Goal: Task Accomplishment & Management: Manage account settings

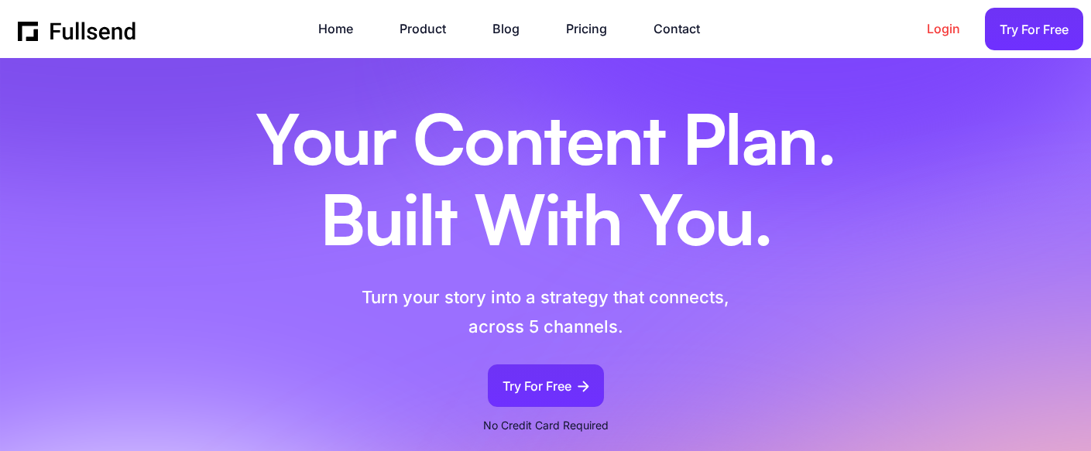
click at [945, 26] on link "Login" at bounding box center [950, 29] width 49 height 21
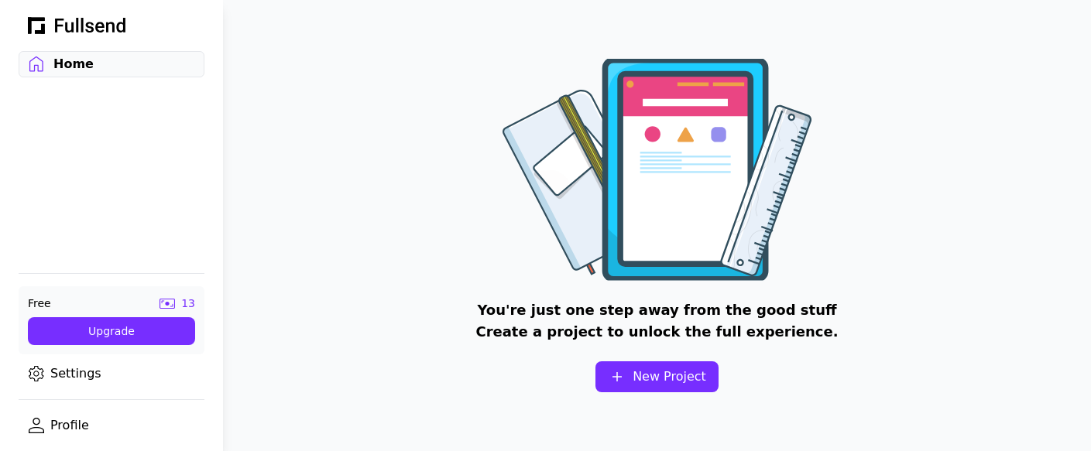
click at [77, 422] on link "Profile" at bounding box center [112, 426] width 186 height 26
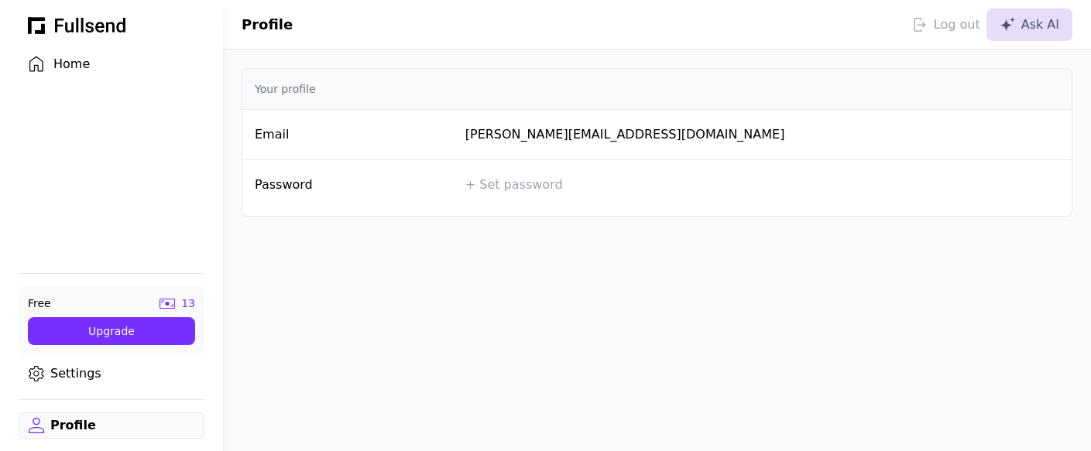
click at [77, 378] on link "Settings" at bounding box center [112, 374] width 186 height 26
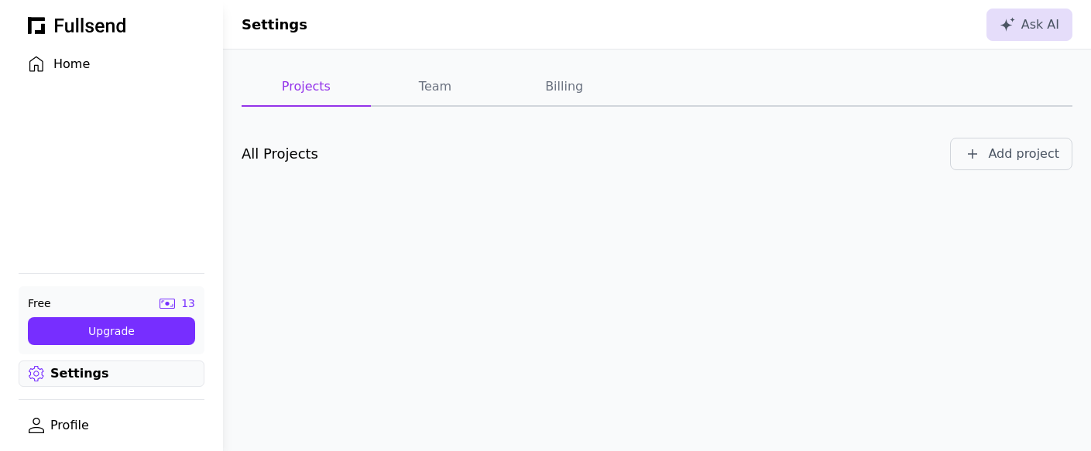
click at [437, 87] on button "Team" at bounding box center [435, 87] width 129 height 39
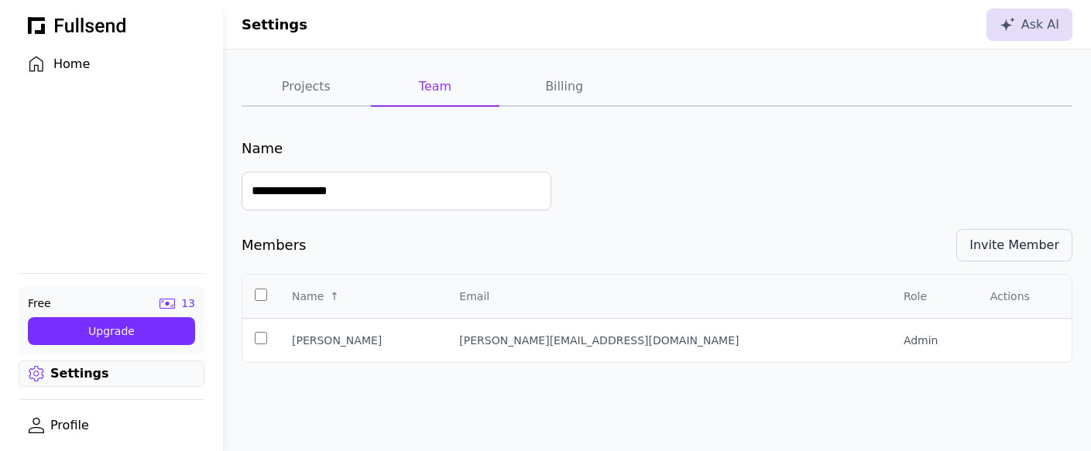
click at [1016, 248] on div "Invite Member" at bounding box center [1014, 245] width 90 height 19
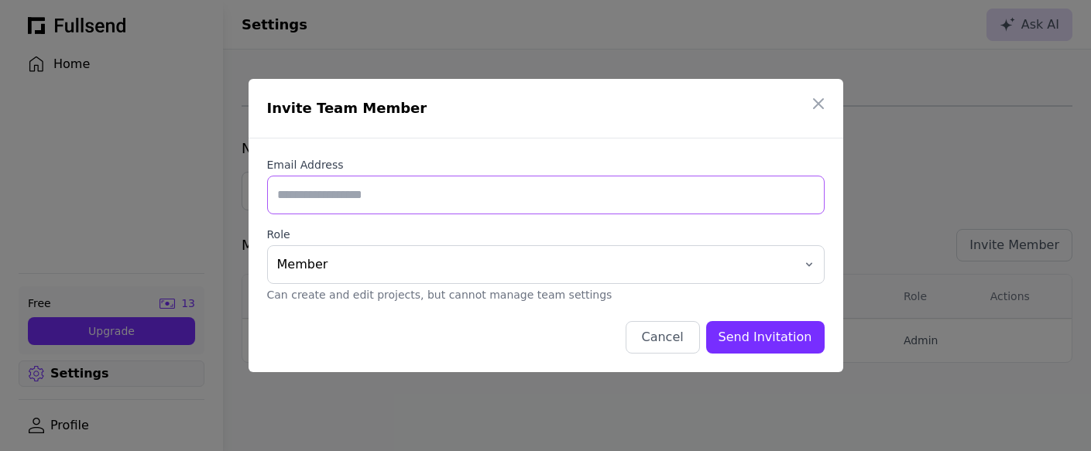
click at [391, 200] on input "Email Address" at bounding box center [545, 195] width 557 height 39
click at [815, 261] on button "Member" at bounding box center [545, 264] width 557 height 39
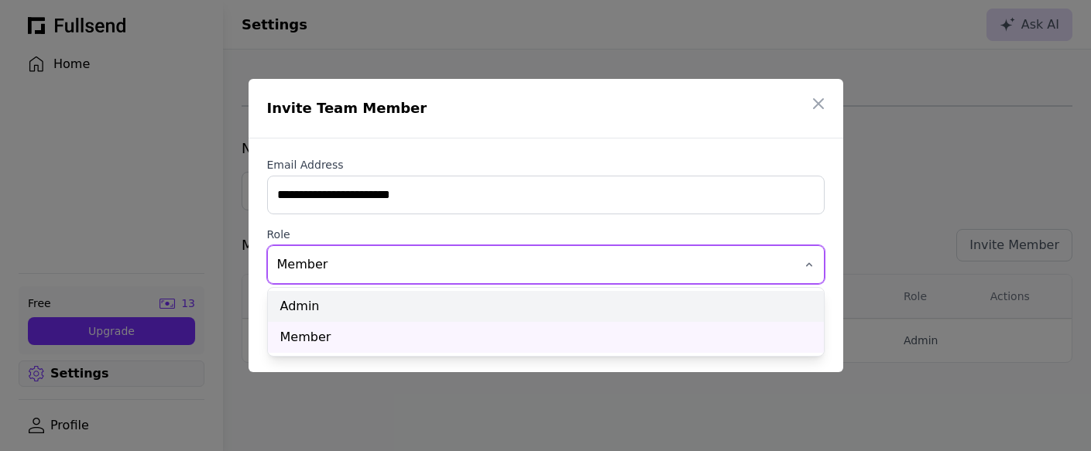
click at [365, 304] on div "Admin" at bounding box center [546, 306] width 556 height 31
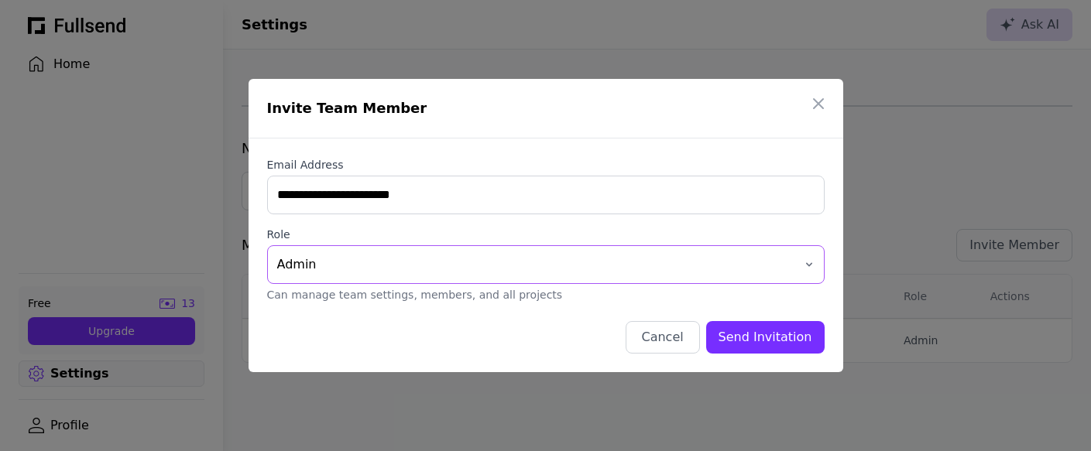
click at [805, 263] on button "Admin" at bounding box center [545, 264] width 557 height 39
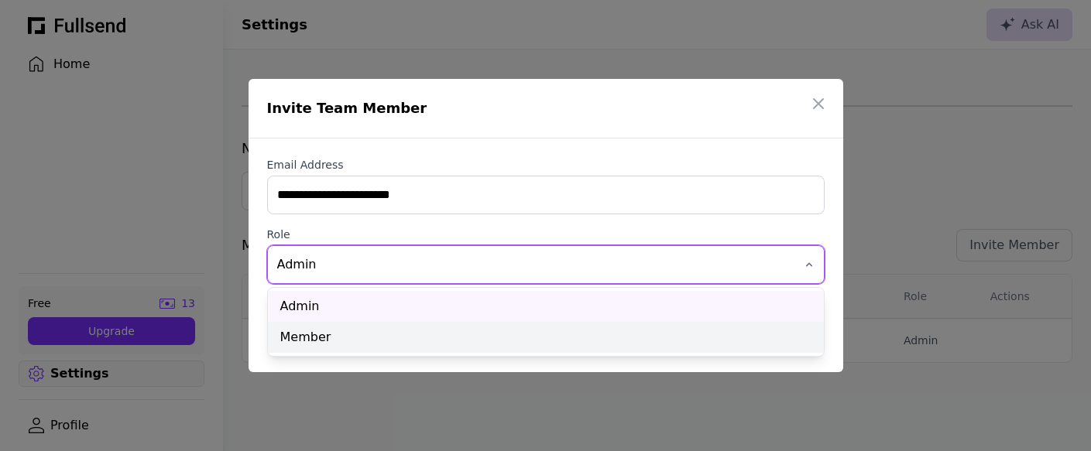
click at [399, 338] on div "Member" at bounding box center [546, 337] width 556 height 31
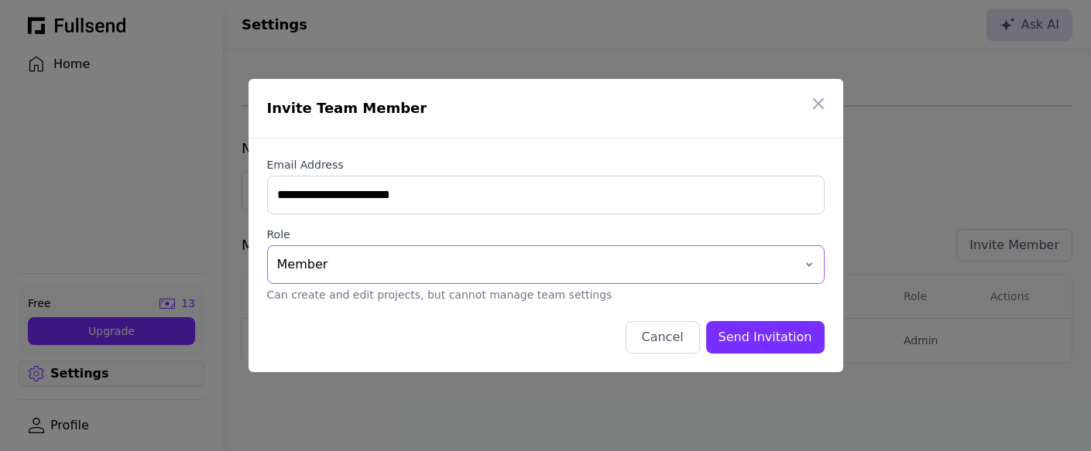
click at [808, 263] on button "Member" at bounding box center [545, 264] width 557 height 39
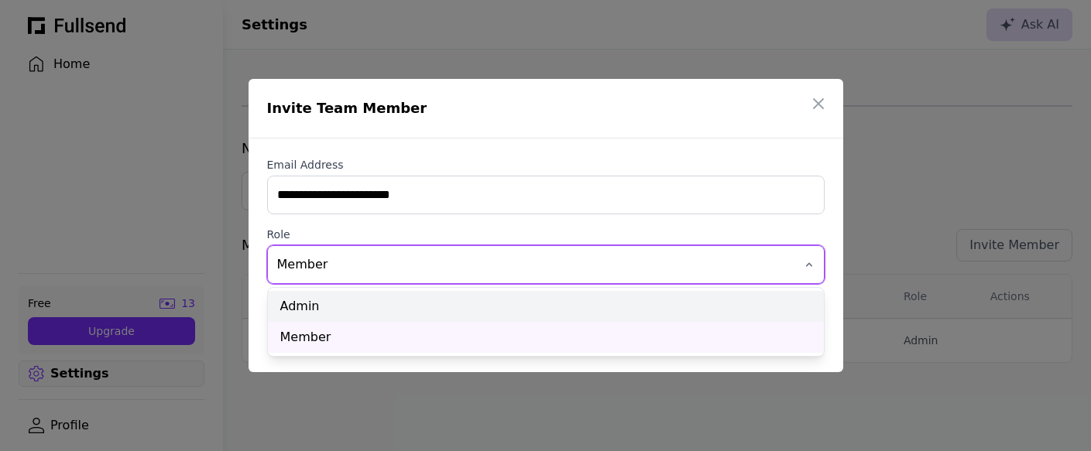
click at [512, 300] on div "Admin" at bounding box center [546, 306] width 556 height 31
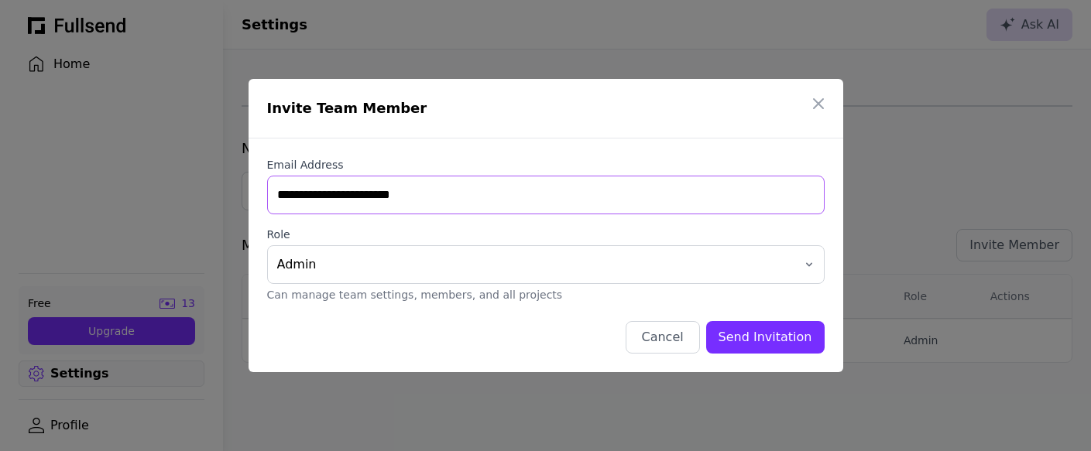
click at [288, 197] on input "**********" at bounding box center [545, 195] width 557 height 39
type input "**********"
click at [491, 322] on div "Cancel Send Invitation" at bounding box center [545, 337] width 557 height 33
click at [764, 330] on div "Send Invitation" at bounding box center [765, 337] width 94 height 19
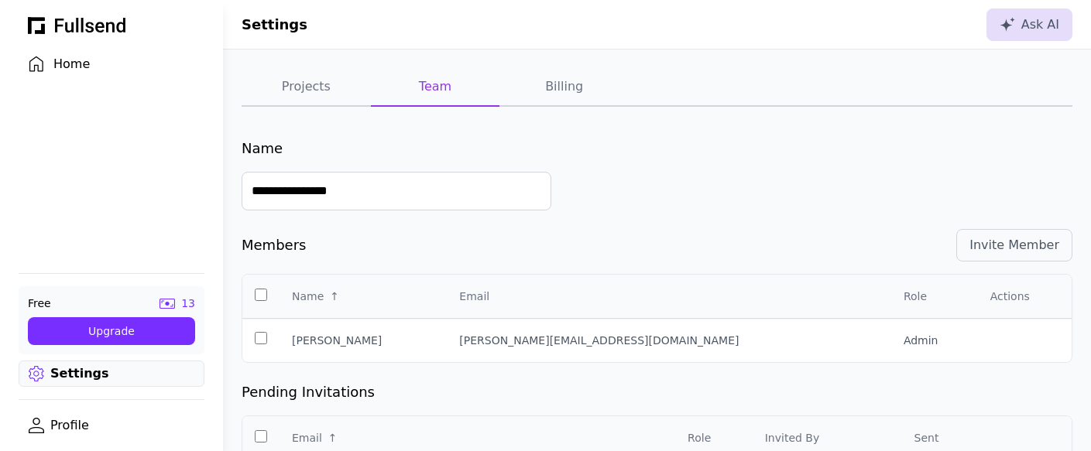
click at [305, 91] on button "Projects" at bounding box center [305, 87] width 129 height 39
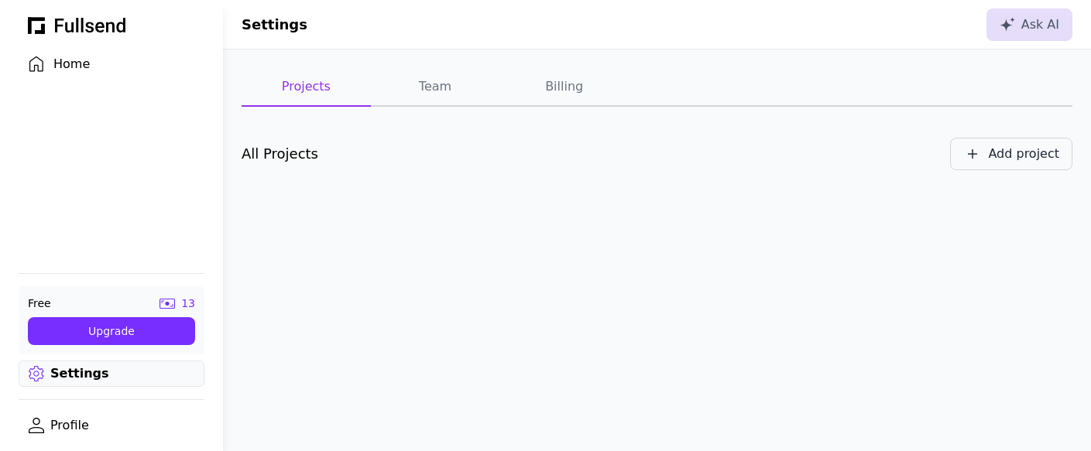
click at [1028, 147] on div "Add project" at bounding box center [1023, 154] width 71 height 19
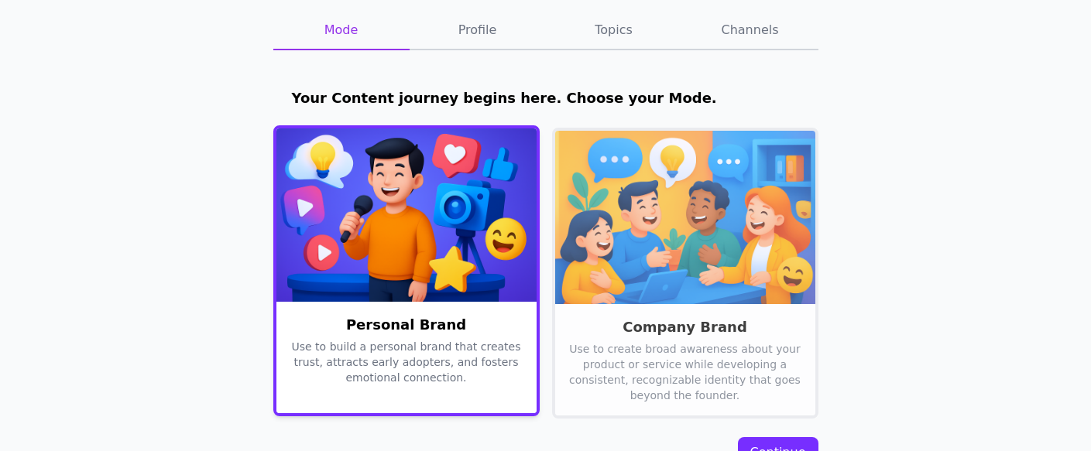
scroll to position [71, 0]
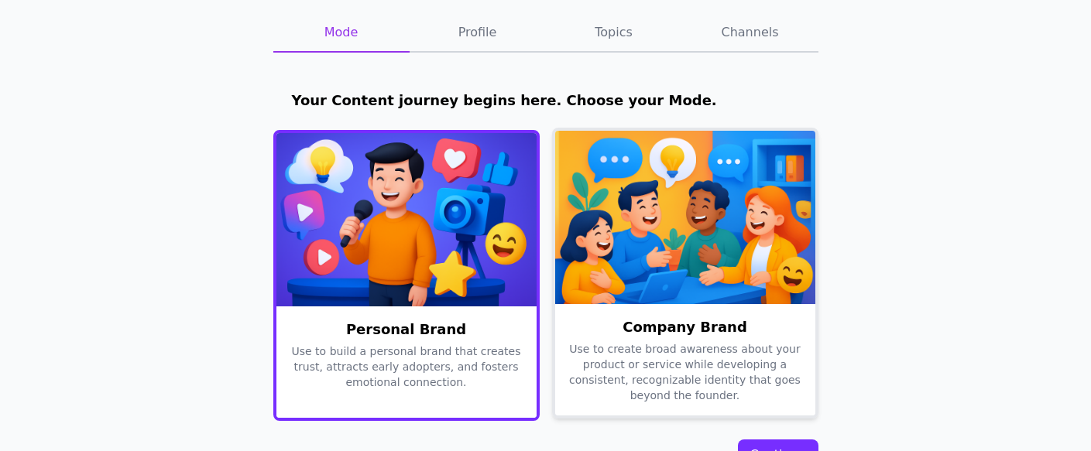
click at [639, 277] on img at bounding box center [685, 217] width 260 height 173
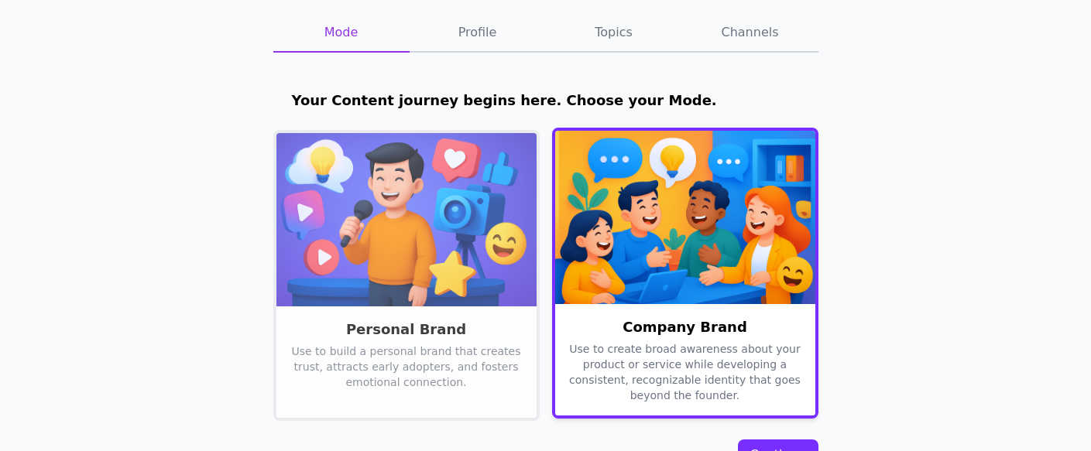
scroll to position [115, 0]
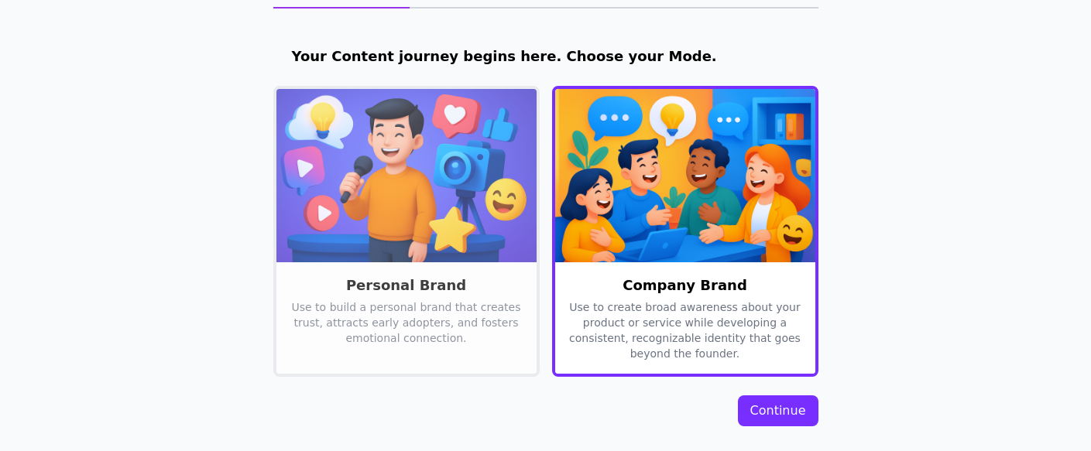
click at [778, 408] on div "Continue" at bounding box center [778, 411] width 56 height 19
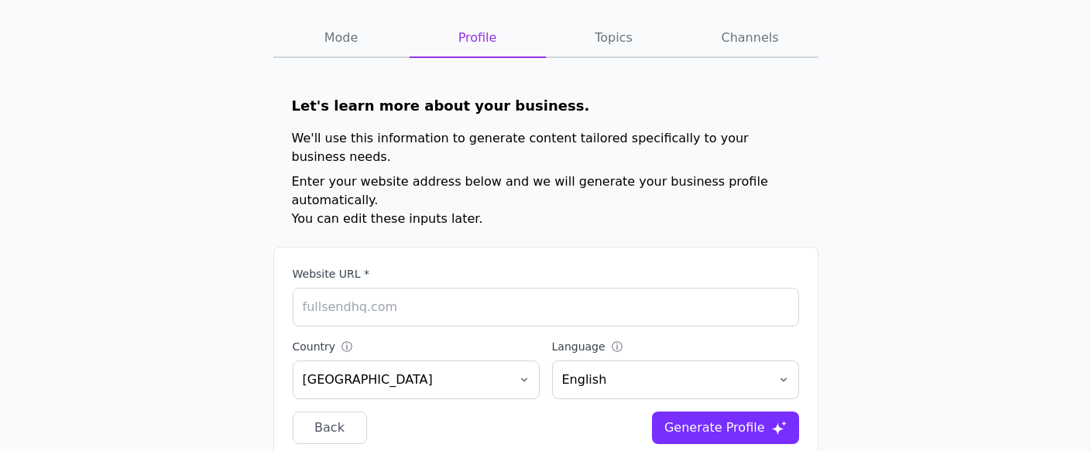
scroll to position [65, 0]
click at [368, 289] on input "Website URL *" at bounding box center [546, 308] width 506 height 39
type input "www.simplatask.com"
click at [718, 420] on div "Generate Profile" at bounding box center [714, 429] width 101 height 19
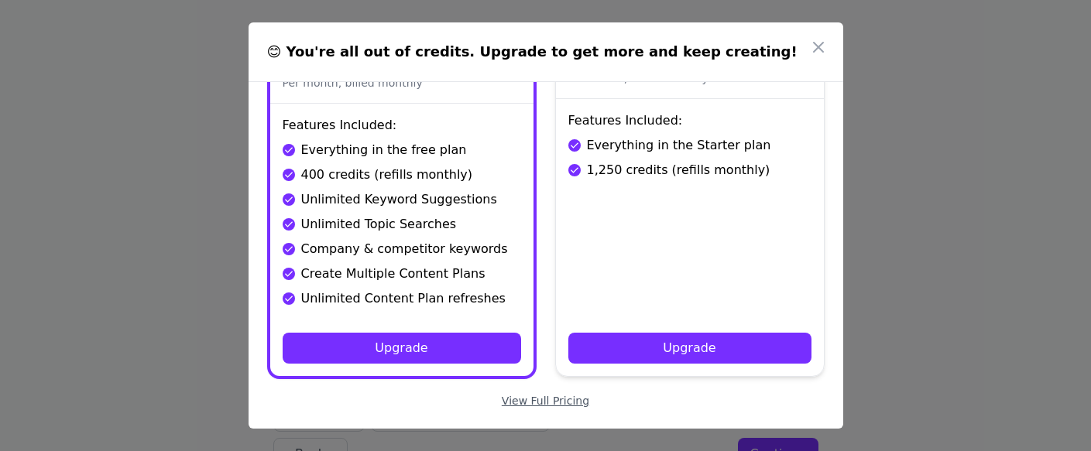
scroll to position [0, 0]
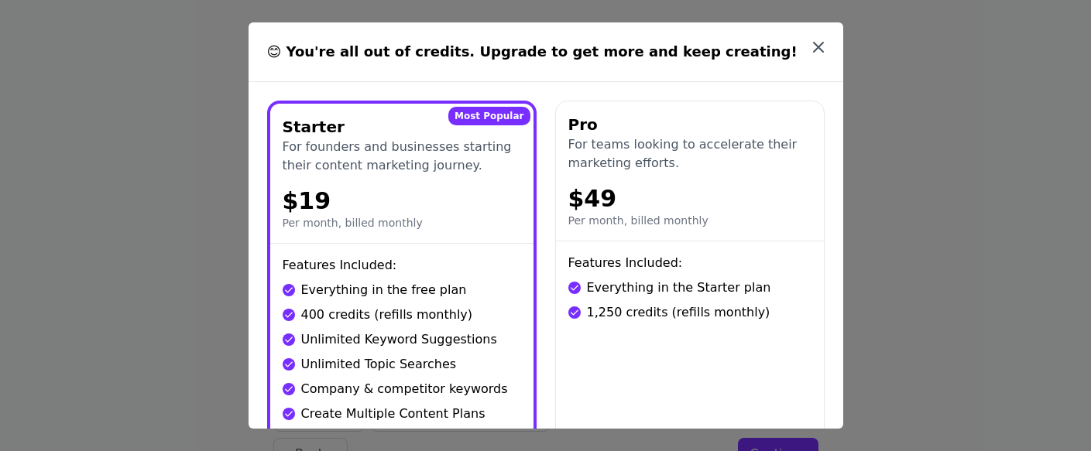
click at [821, 48] on icon "button" at bounding box center [818, 47] width 19 height 19
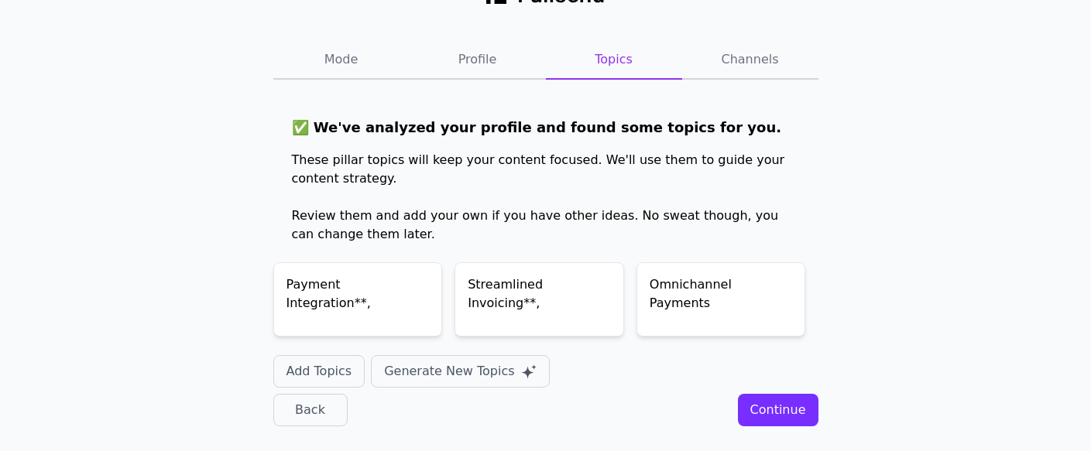
scroll to position [44, 0]
click at [500, 305] on div "Streamlined Invoicing**," at bounding box center [539, 299] width 170 height 74
click at [767, 408] on div "Continue" at bounding box center [778, 410] width 56 height 19
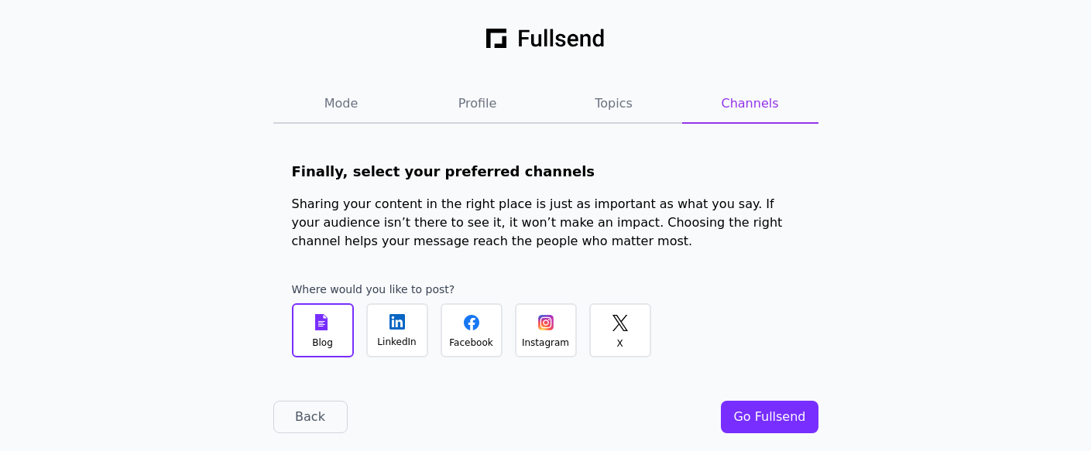
scroll to position [7, 0]
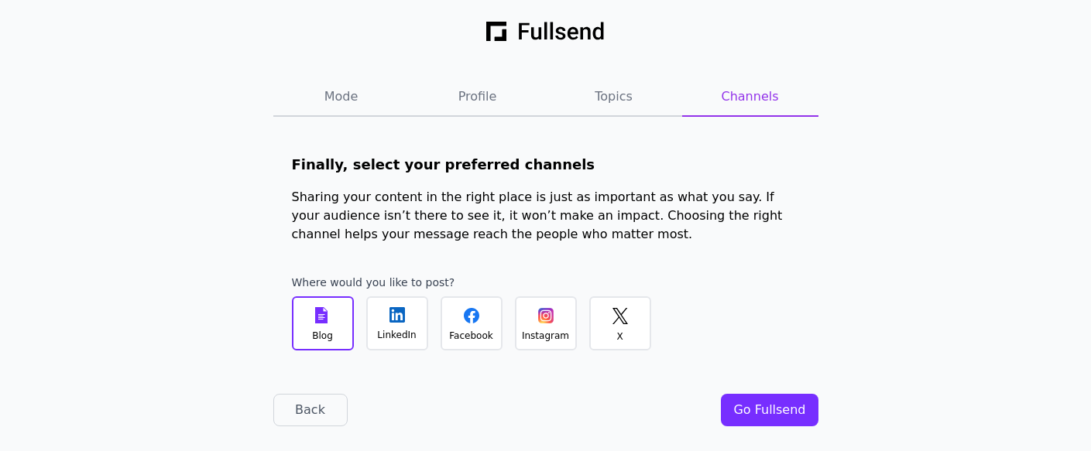
click at [759, 406] on div "Go Fullsend" at bounding box center [769, 410] width 72 height 19
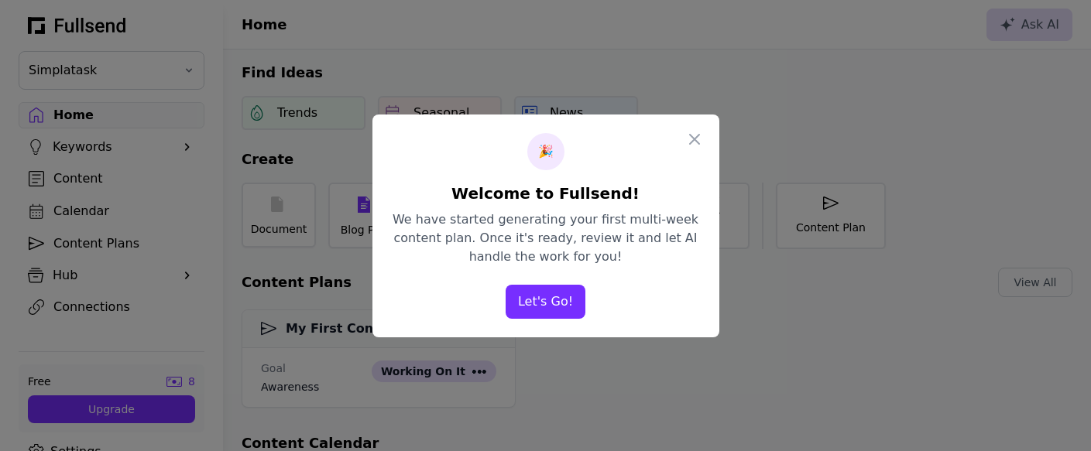
click at [545, 301] on button "Let's Go!" at bounding box center [545, 302] width 80 height 34
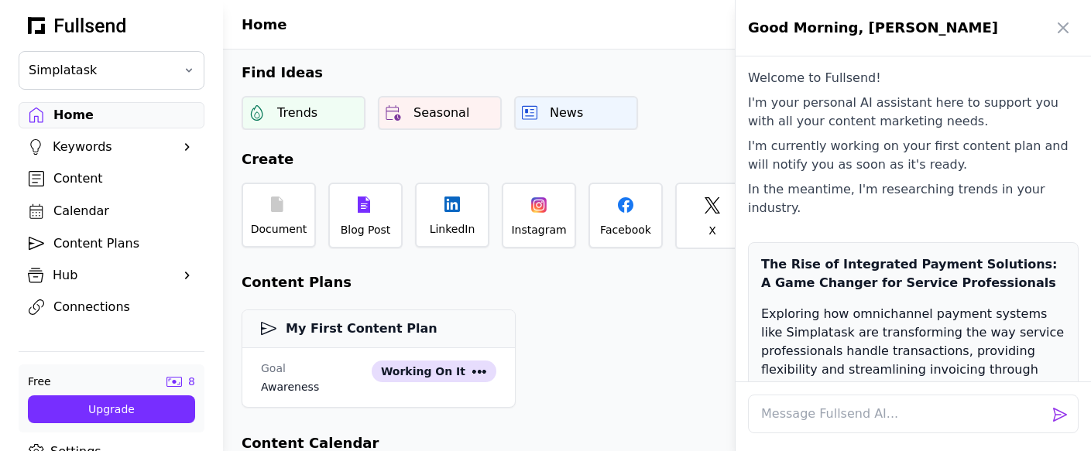
click at [265, 207] on div at bounding box center [545, 225] width 1091 height 451
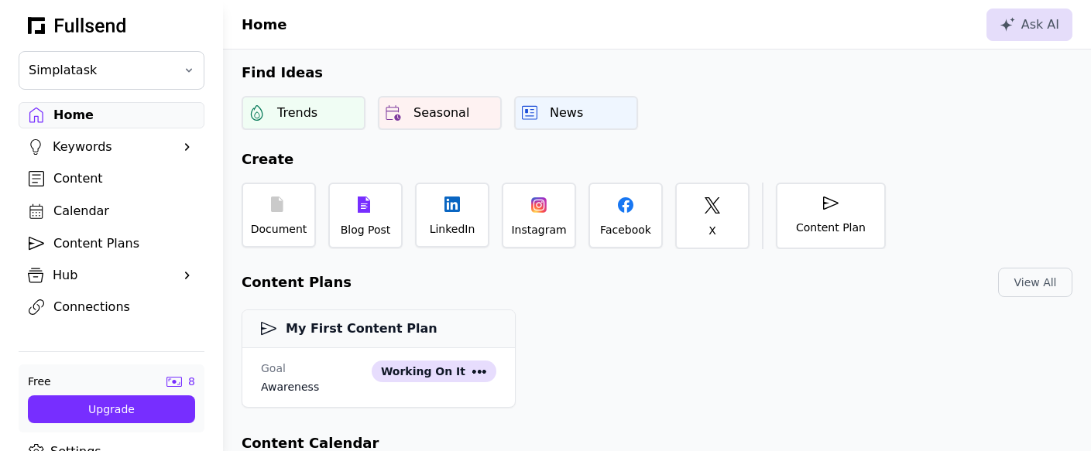
click at [180, 146] on span at bounding box center [187, 146] width 15 height 15
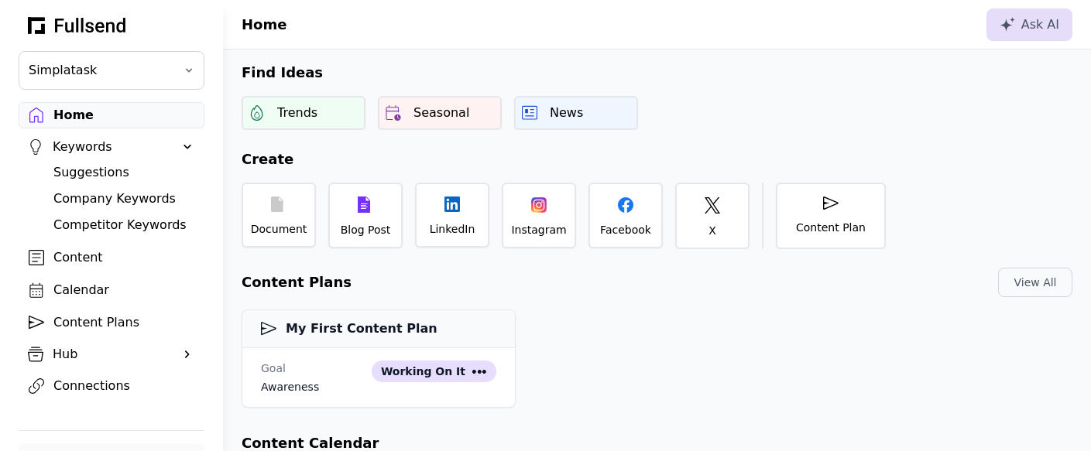
click at [103, 170] on div "Suggestions" at bounding box center [123, 172] width 141 height 19
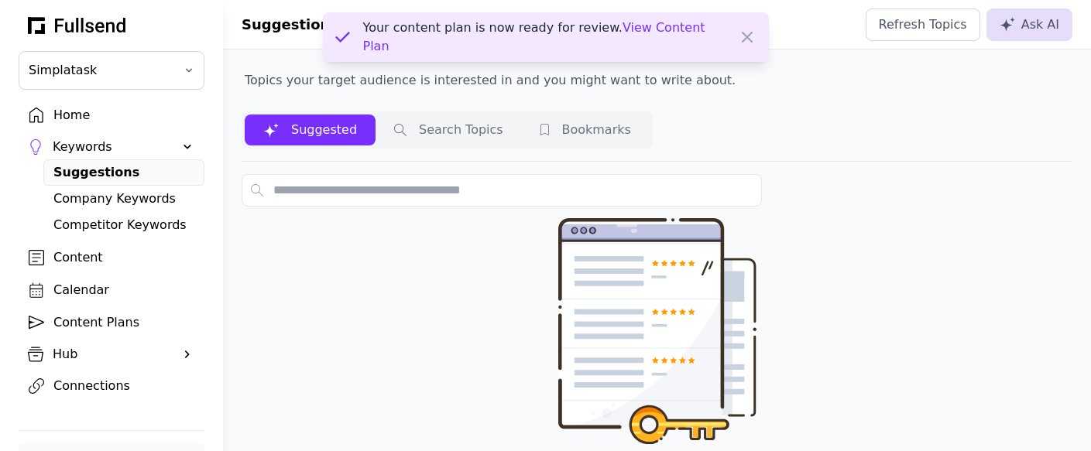
click at [654, 31] on span "View Content Plan" at bounding box center [534, 36] width 342 height 33
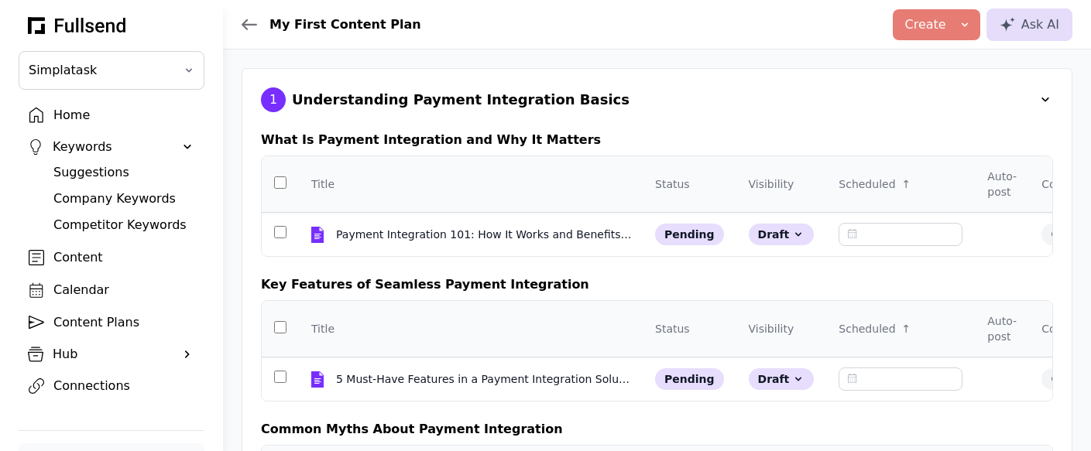
click at [440, 195] on th "Title" at bounding box center [471, 184] width 344 height 57
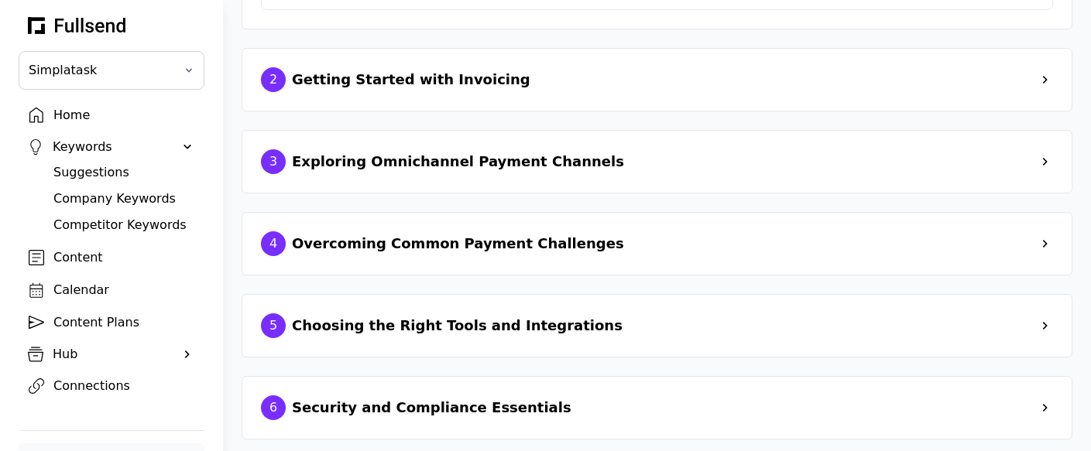
scroll to position [543, 0]
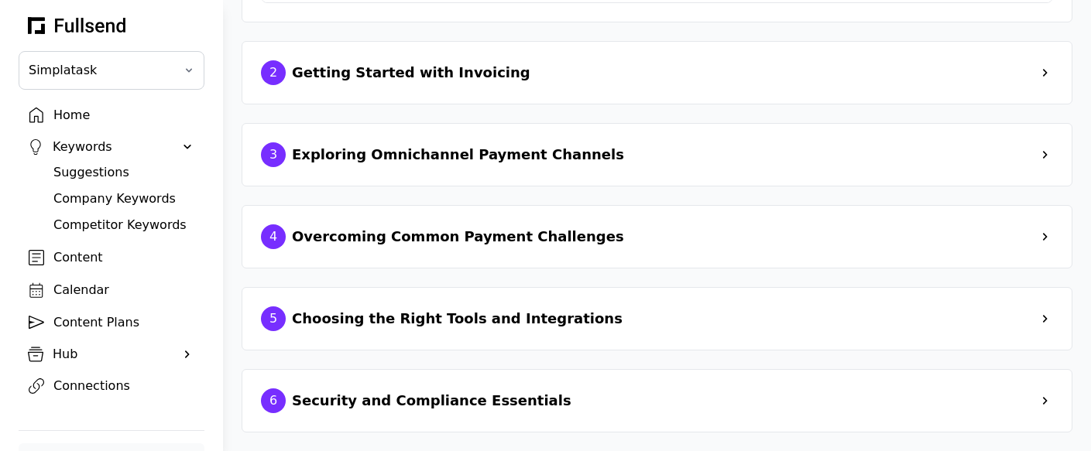
click at [91, 200] on div "Company Keywords" at bounding box center [123, 199] width 141 height 19
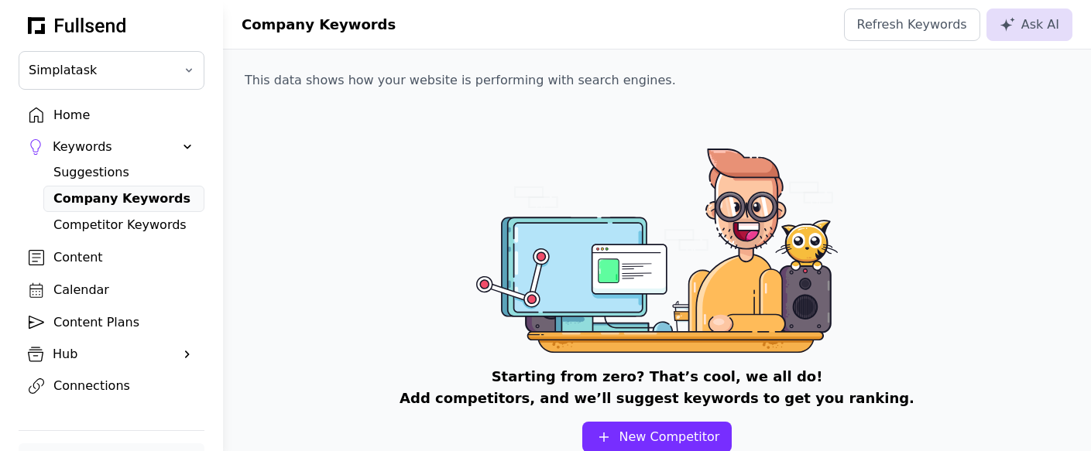
click at [103, 223] on div "Competitor Keywords" at bounding box center [123, 225] width 141 height 19
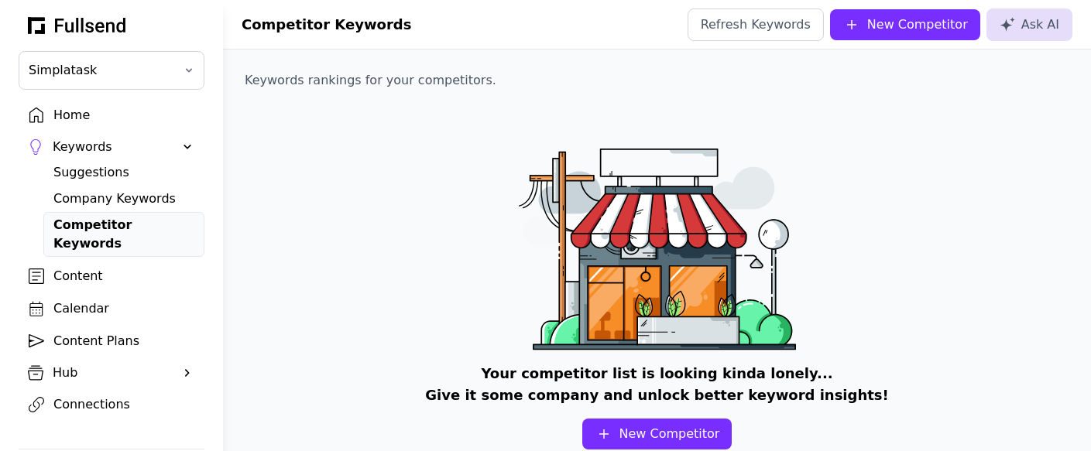
click at [88, 173] on div "Suggestions" at bounding box center [123, 172] width 141 height 19
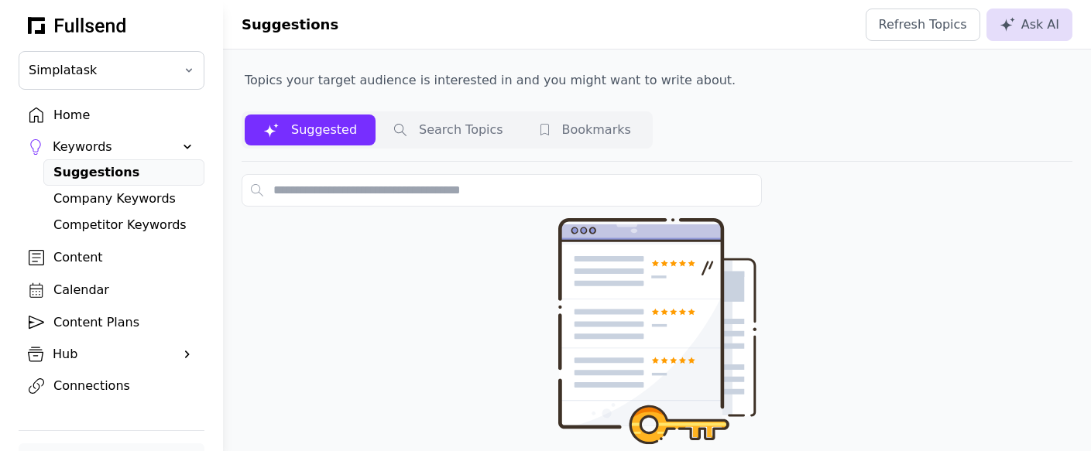
scroll to position [12, 0]
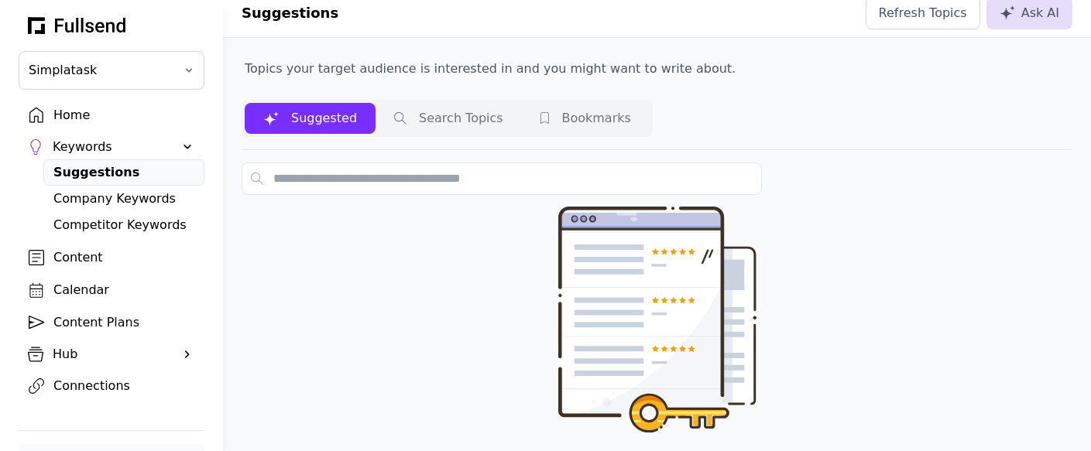
click at [459, 125] on button "Search Topics" at bounding box center [448, 118] width 146 height 31
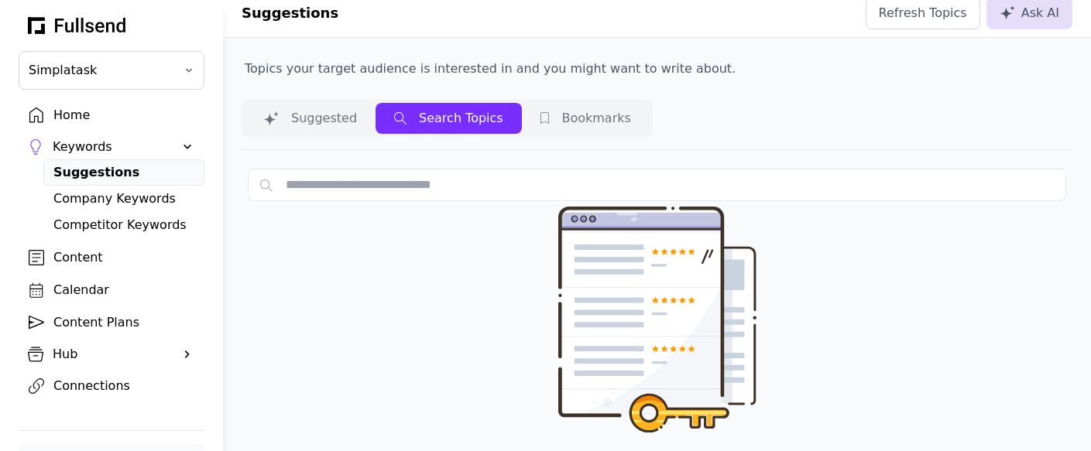
click at [577, 109] on button "Bookmarks" at bounding box center [586, 118] width 128 height 31
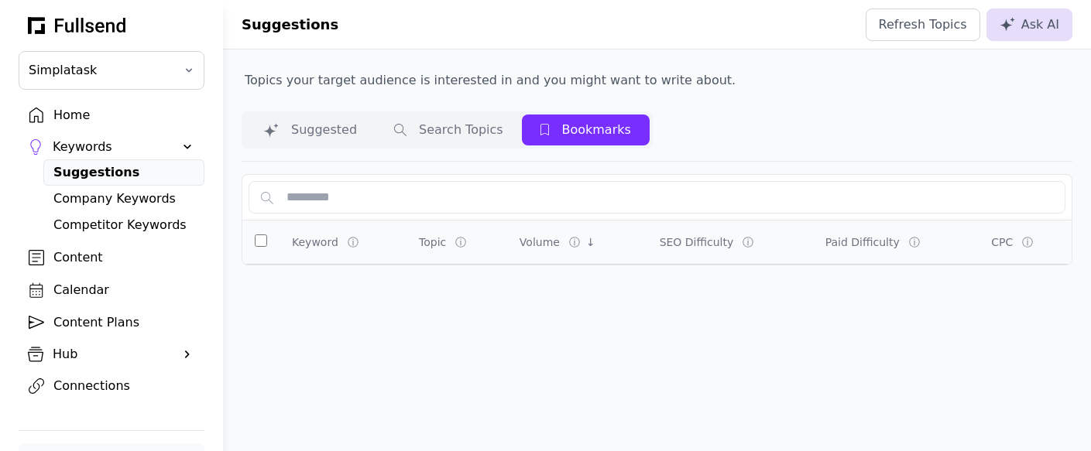
scroll to position [0, 0]
click at [310, 131] on button "Suggested" at bounding box center [310, 130] width 131 height 31
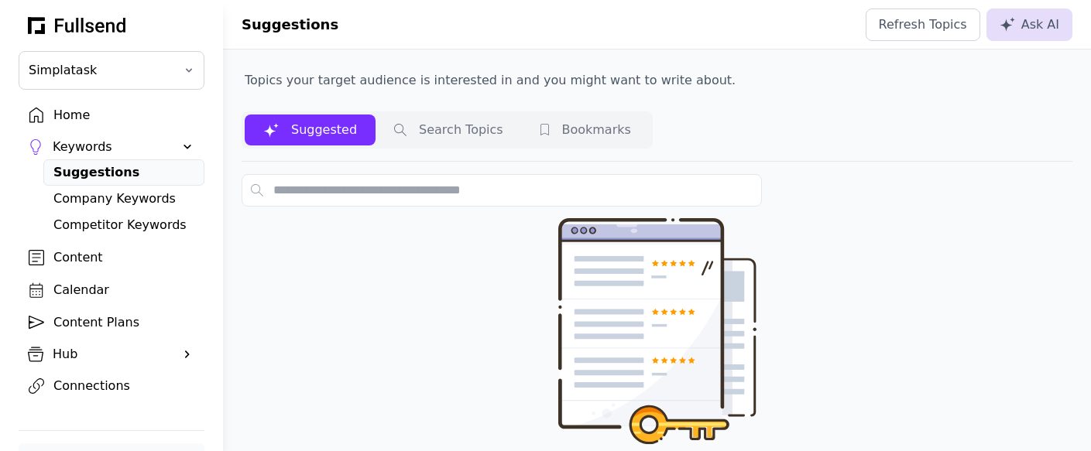
click at [69, 260] on div "Content" at bounding box center [123, 257] width 141 height 19
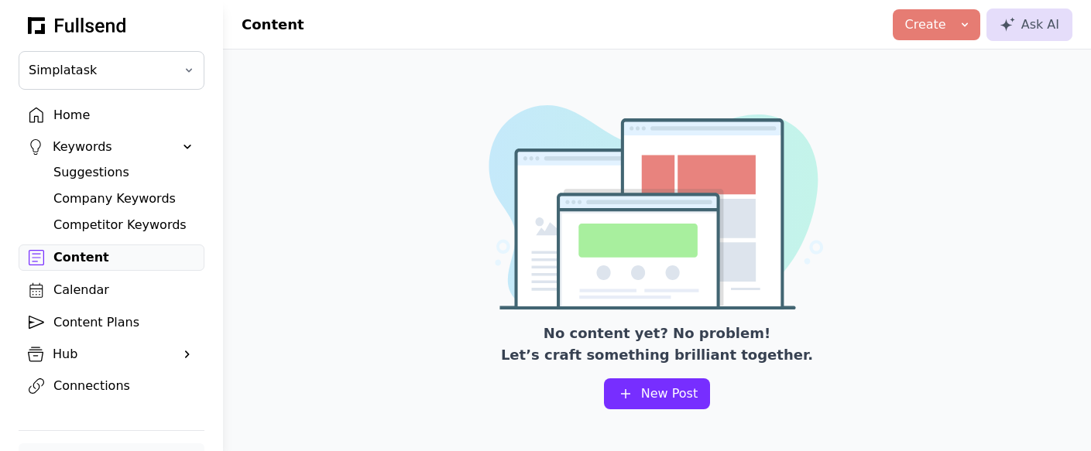
click at [73, 285] on div "Calendar" at bounding box center [123, 290] width 141 height 19
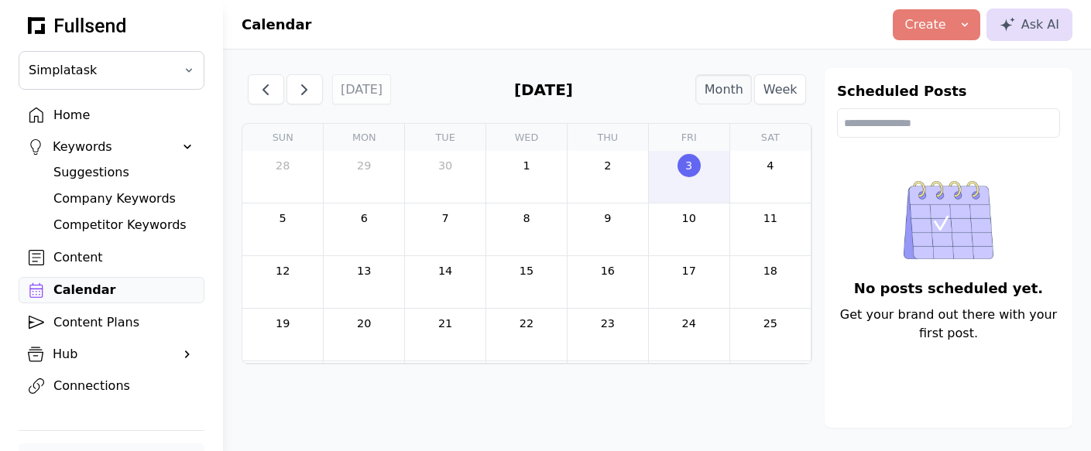
click at [79, 317] on div "Content Plans" at bounding box center [123, 322] width 141 height 19
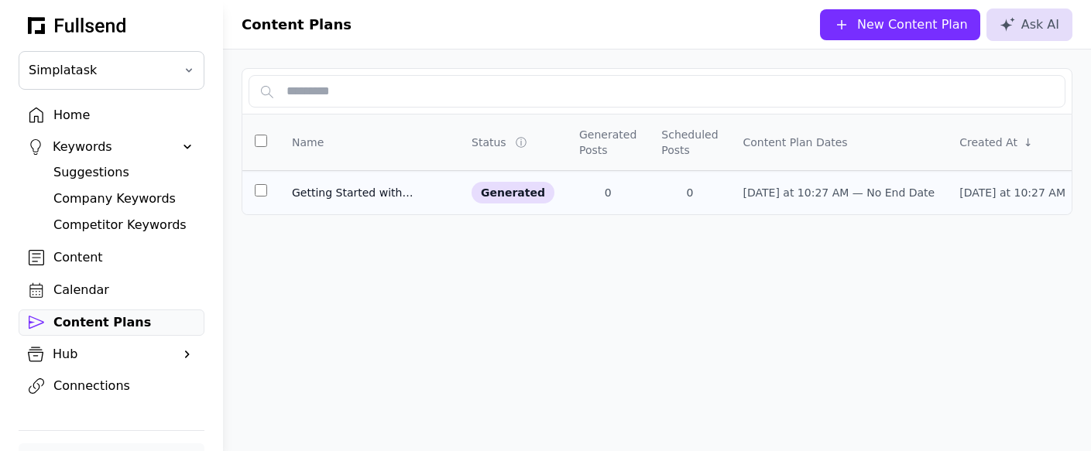
click at [417, 193] on div "Getting Started with Payment and Invoicing Solutions for Service Professionals" at bounding box center [369, 192] width 155 height 15
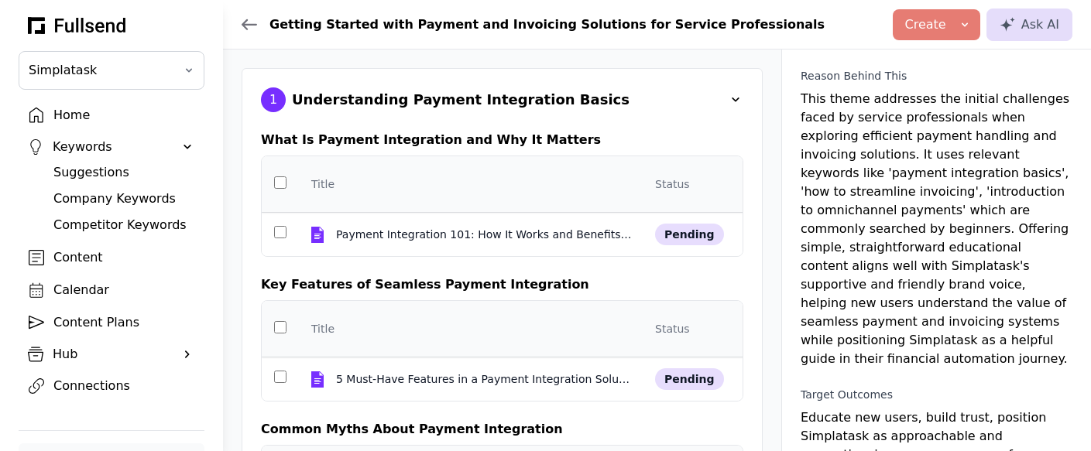
click at [114, 172] on div "Suggestions" at bounding box center [123, 172] width 141 height 19
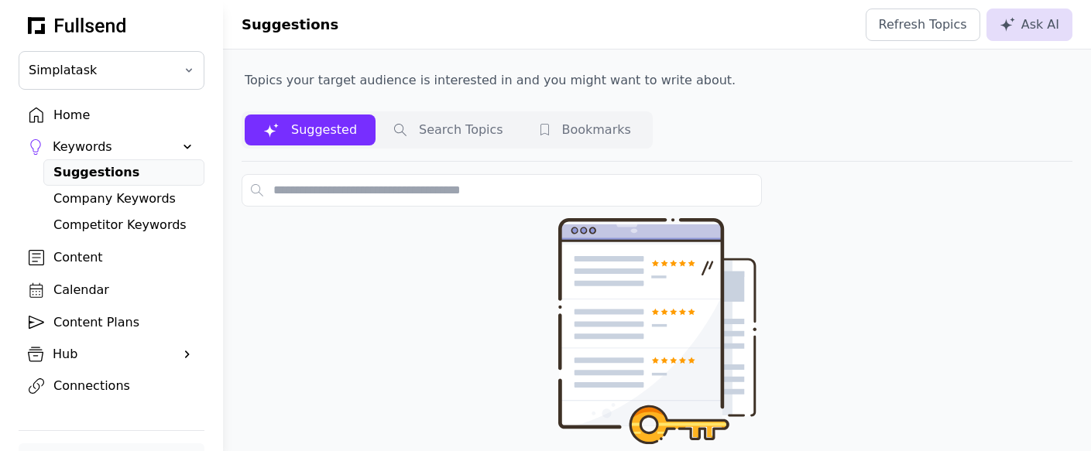
scroll to position [12, 0]
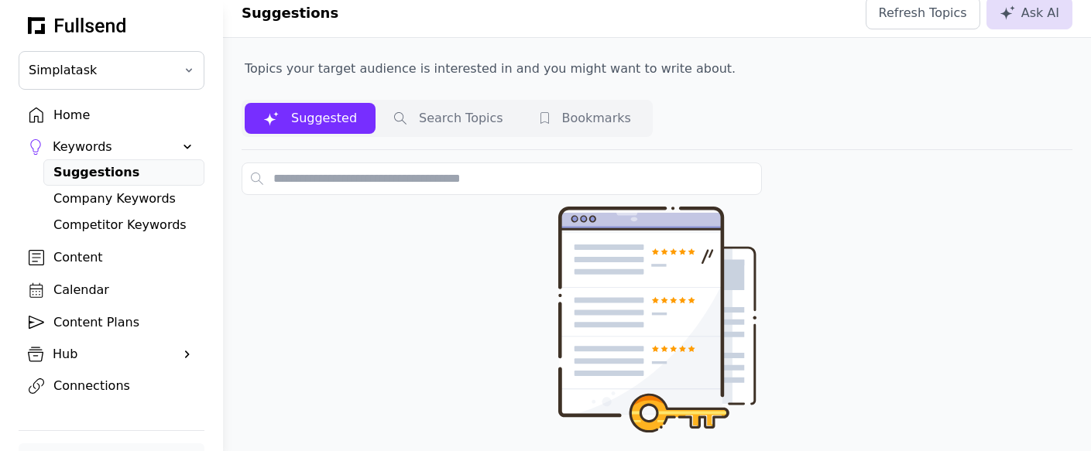
click at [313, 114] on button "Suggested" at bounding box center [310, 118] width 131 height 31
click at [909, 17] on div "Refresh Topics" at bounding box center [923, 13] width 88 height 19
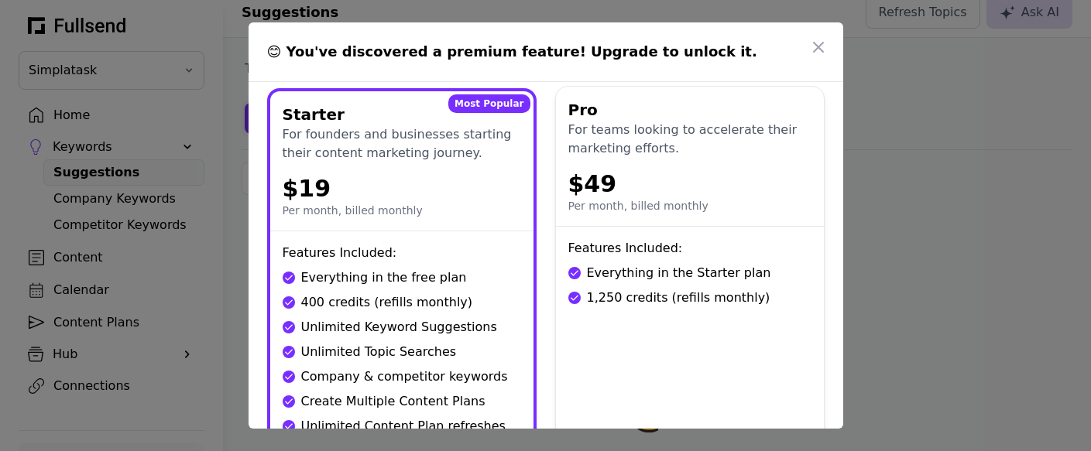
scroll to position [9, 0]
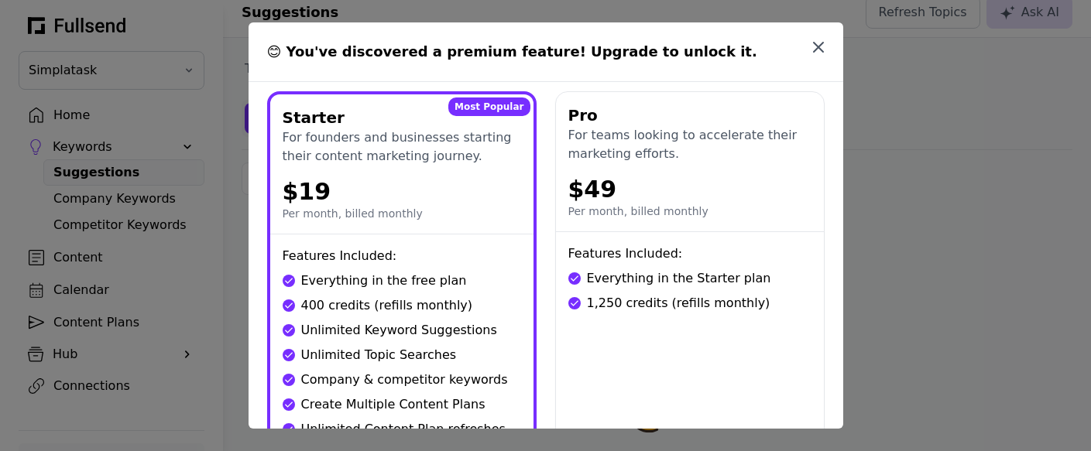
click at [819, 48] on icon "button" at bounding box center [817, 47] width 9 height 9
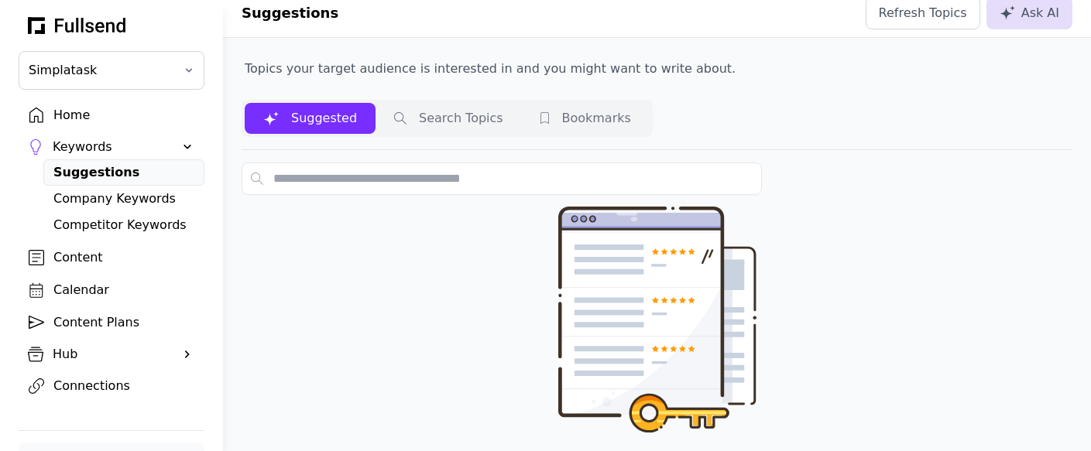
scroll to position [0, 0]
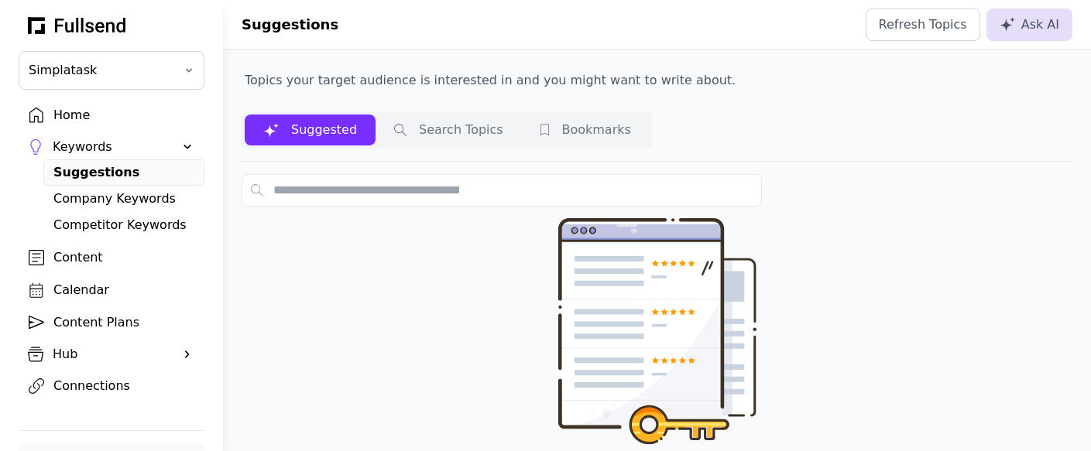
click at [60, 116] on div "Home" at bounding box center [123, 115] width 141 height 19
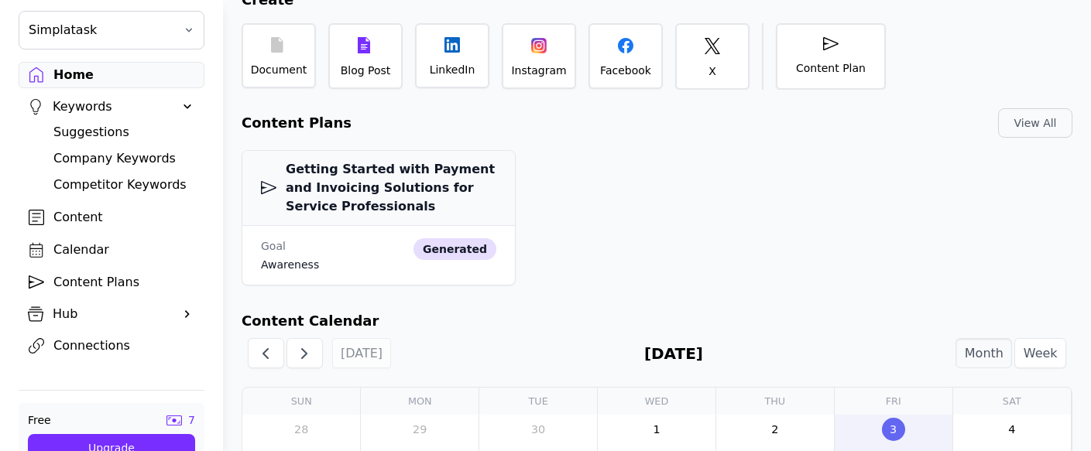
scroll to position [159, 0]
click at [348, 190] on h3 "Getting Started with Payment and Invoicing Solutions for Service Professionals" at bounding box center [378, 187] width 235 height 56
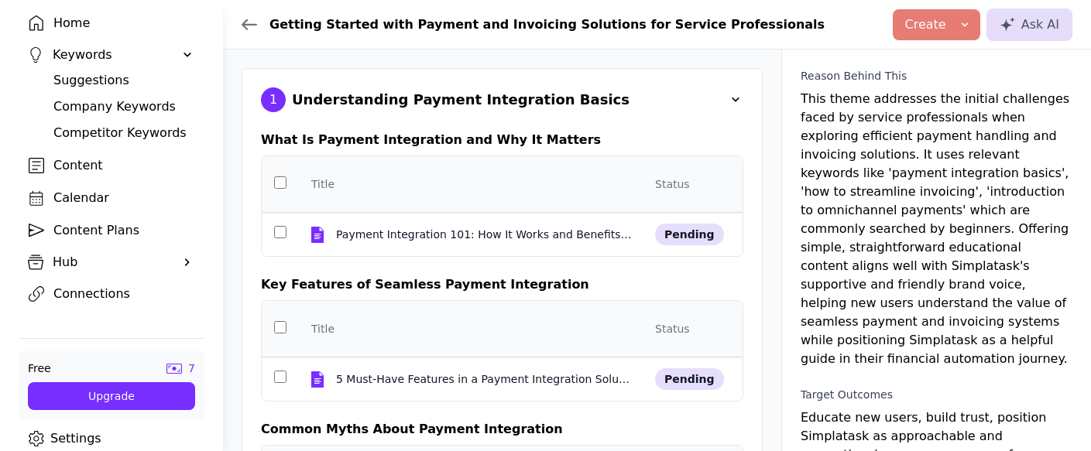
scroll to position [91, 0]
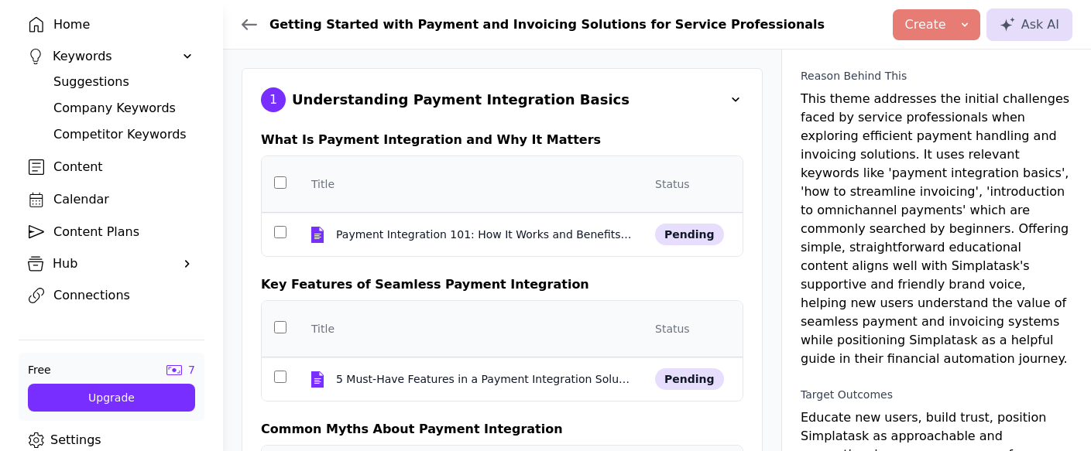
click at [181, 265] on span at bounding box center [187, 263] width 15 height 15
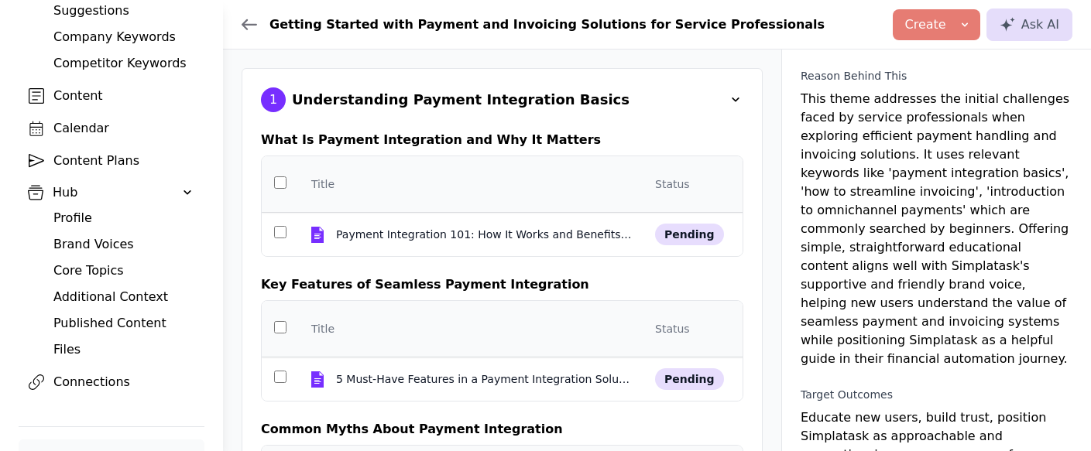
scroll to position [168, 0]
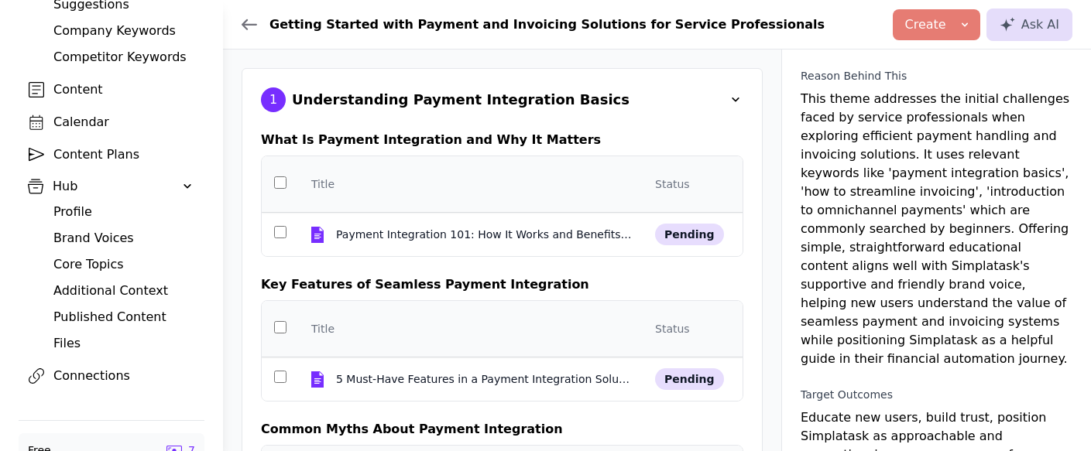
click at [94, 314] on div "Published Content" at bounding box center [123, 317] width 141 height 19
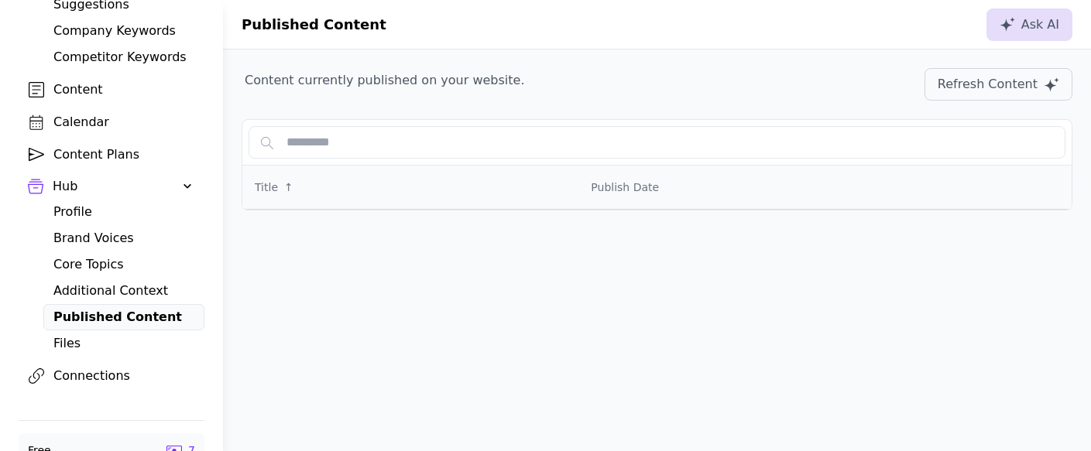
click at [91, 293] on div "Additional Context" at bounding box center [123, 291] width 141 height 19
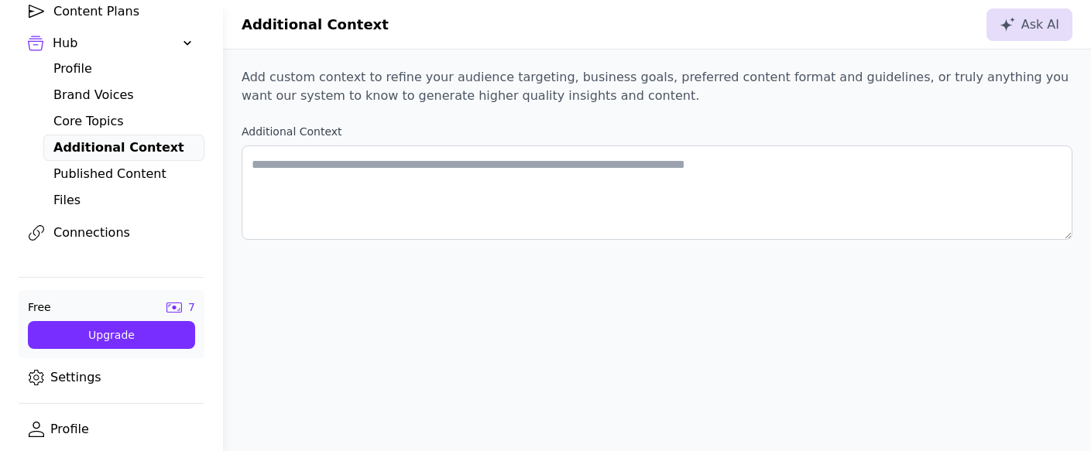
scroll to position [315, 0]
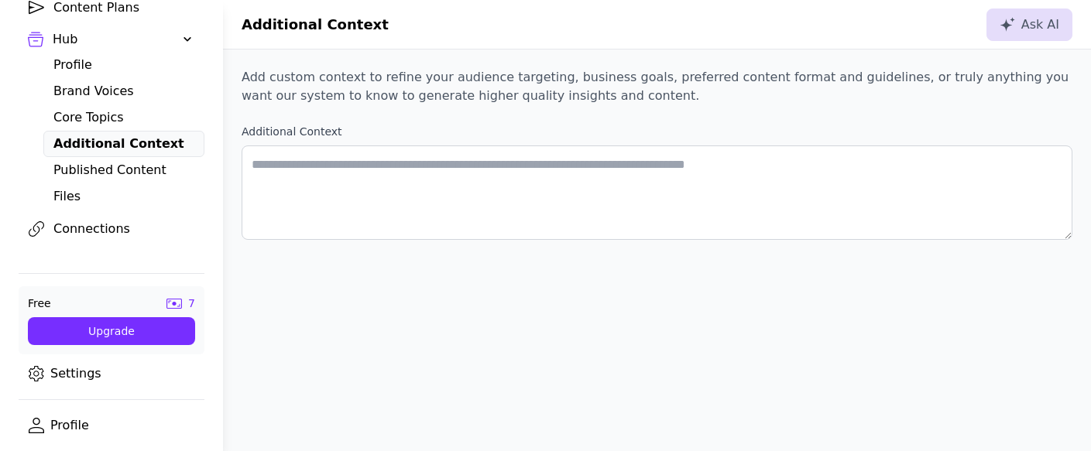
click at [67, 382] on link "Settings" at bounding box center [112, 374] width 186 height 26
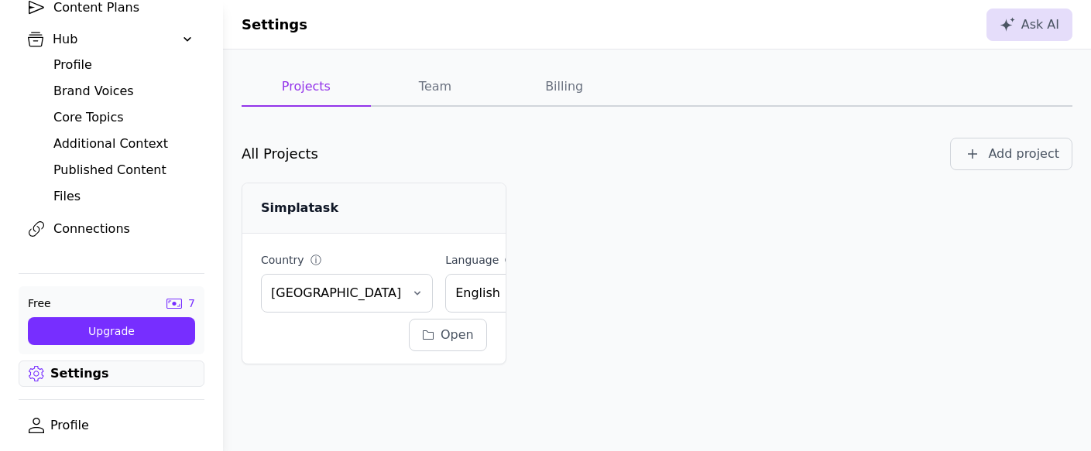
click at [430, 74] on button "Team" at bounding box center [435, 87] width 129 height 39
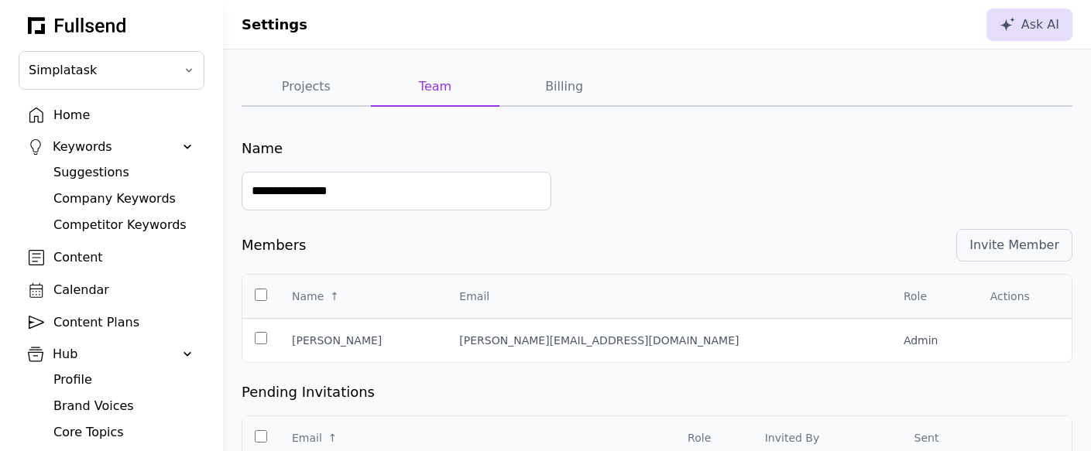
click at [98, 115] on div "Home" at bounding box center [123, 115] width 141 height 19
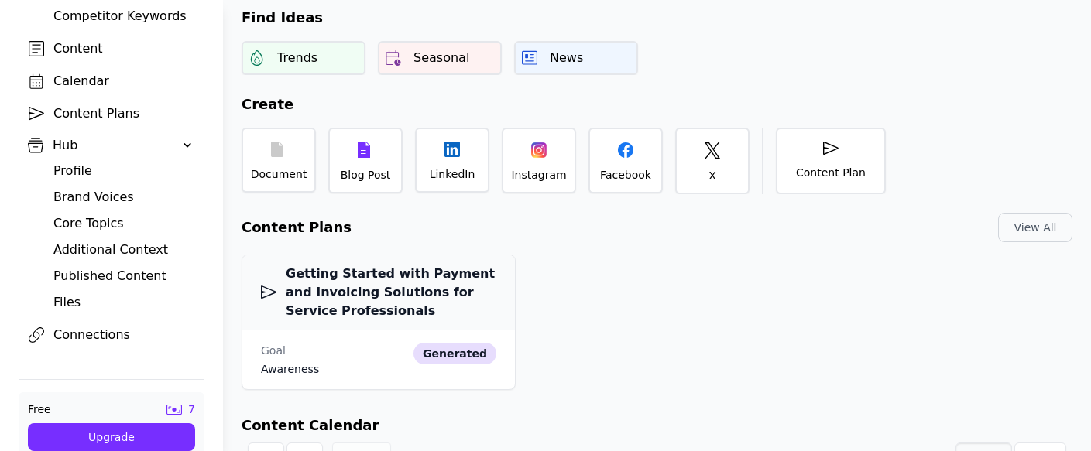
scroll to position [315, 0]
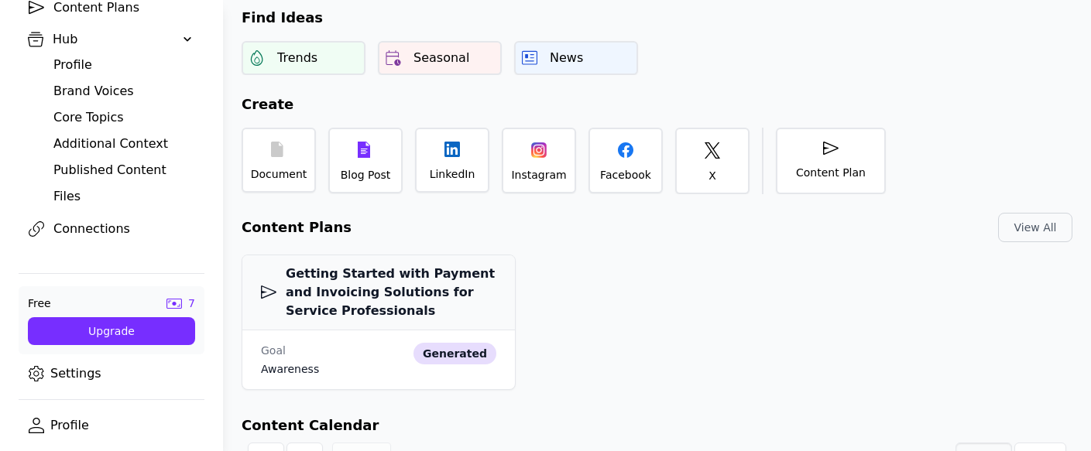
click at [84, 231] on div "Connections" at bounding box center [123, 229] width 141 height 19
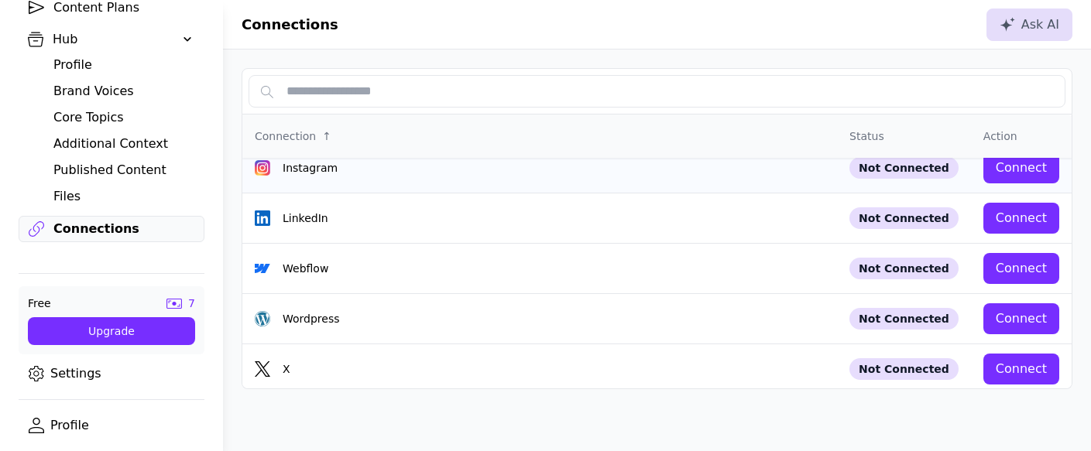
scroll to position [71, 0]
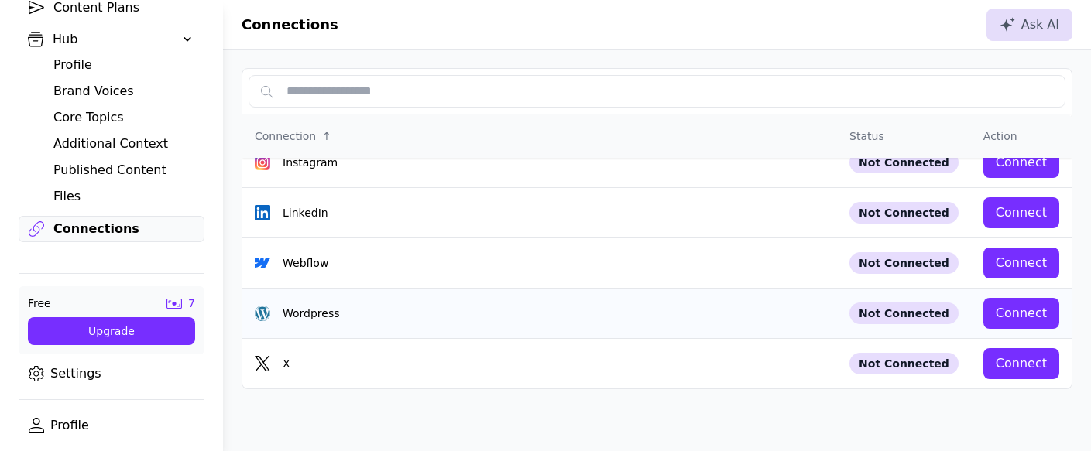
click at [1026, 314] on div "Connect" at bounding box center [1020, 313] width 51 height 19
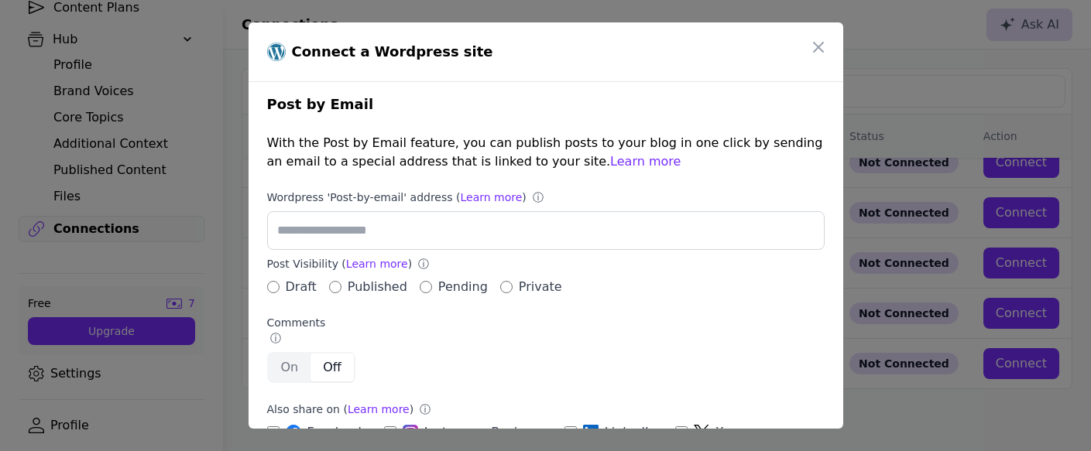
scroll to position [9, 0]
click at [824, 46] on icon "button" at bounding box center [818, 47] width 19 height 19
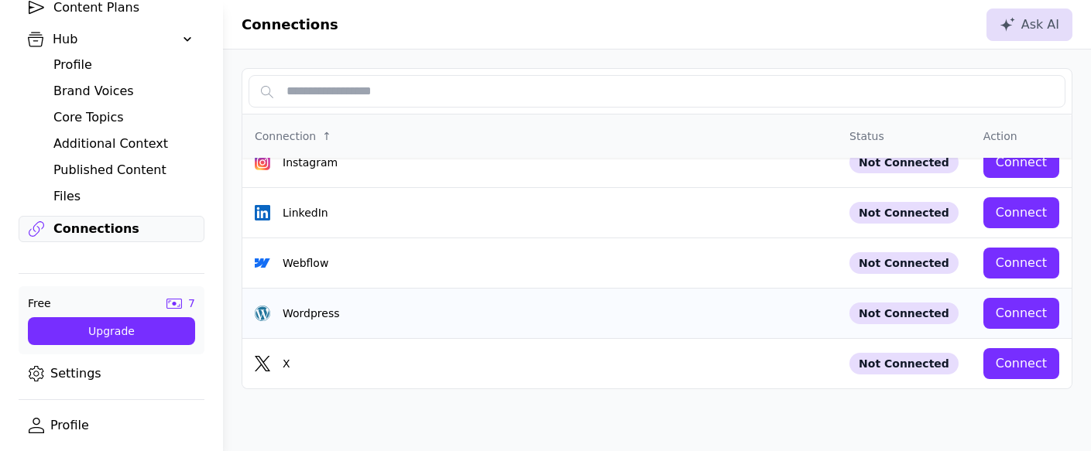
click at [1016, 315] on div "Connect" at bounding box center [1020, 313] width 51 height 19
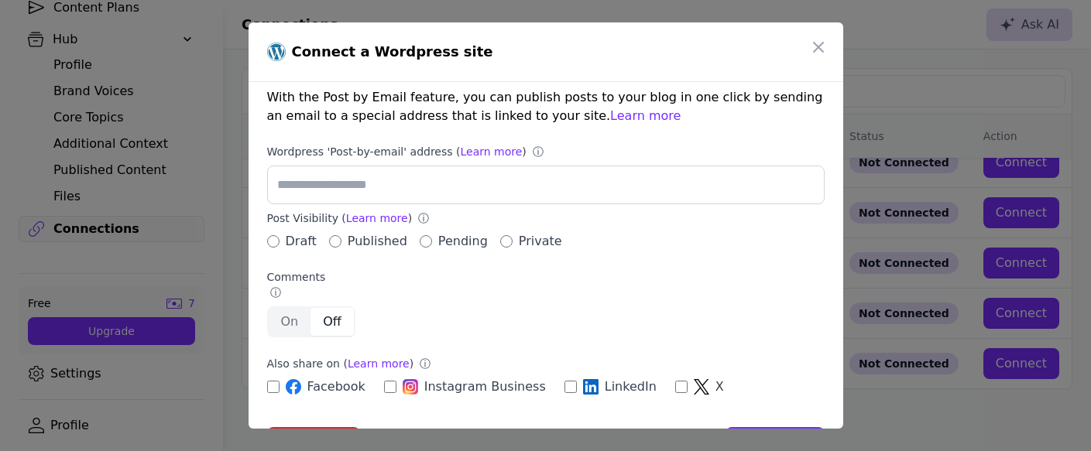
scroll to position [0, 0]
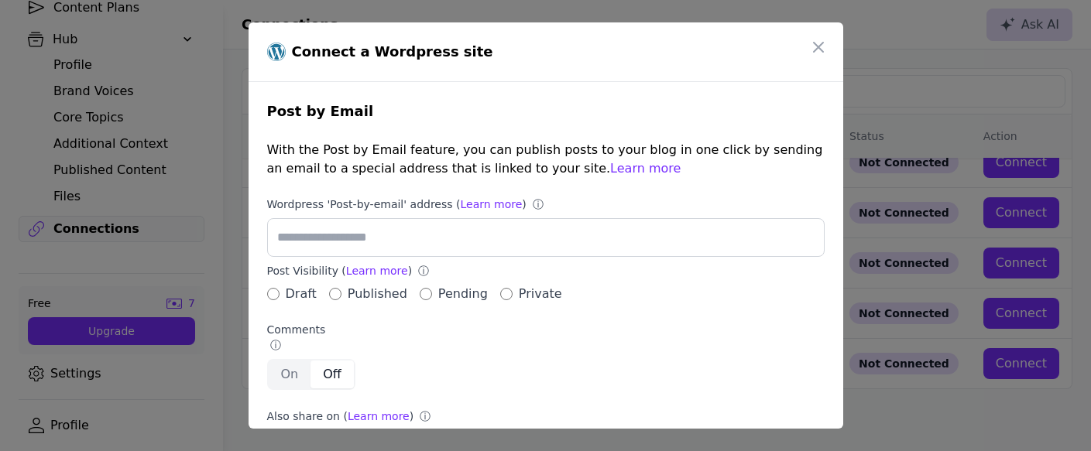
click at [610, 169] on link "Learn more" at bounding box center [645, 168] width 70 height 15
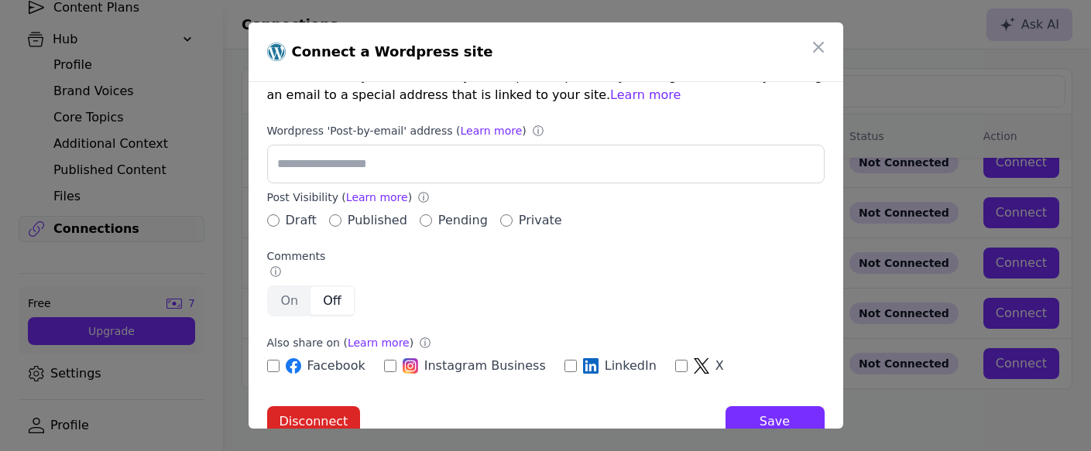
scroll to position [92, 0]
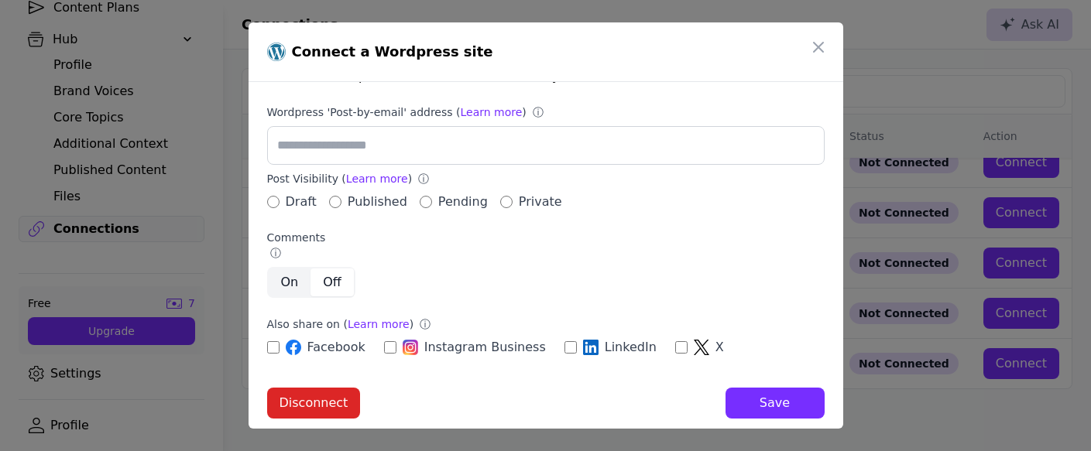
click at [292, 275] on label "On" at bounding box center [290, 283] width 43 height 28
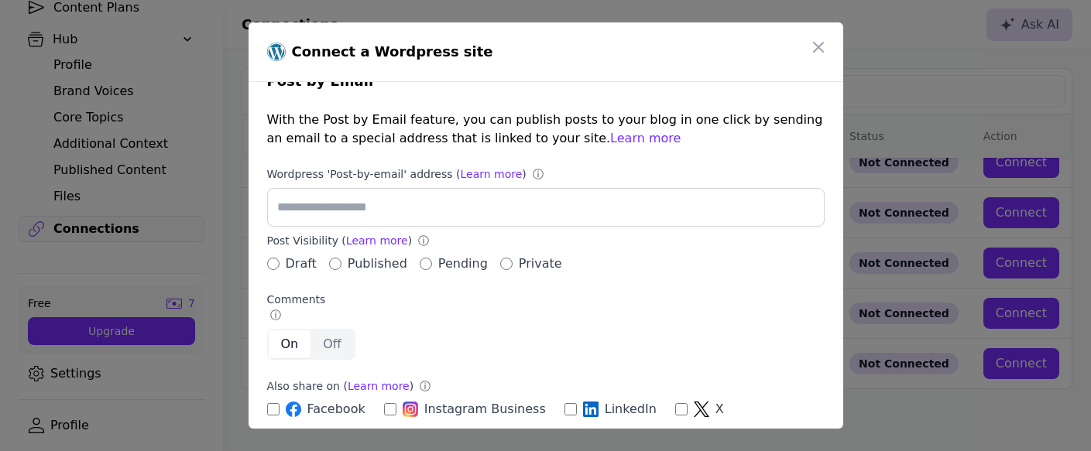
scroll to position [0, 0]
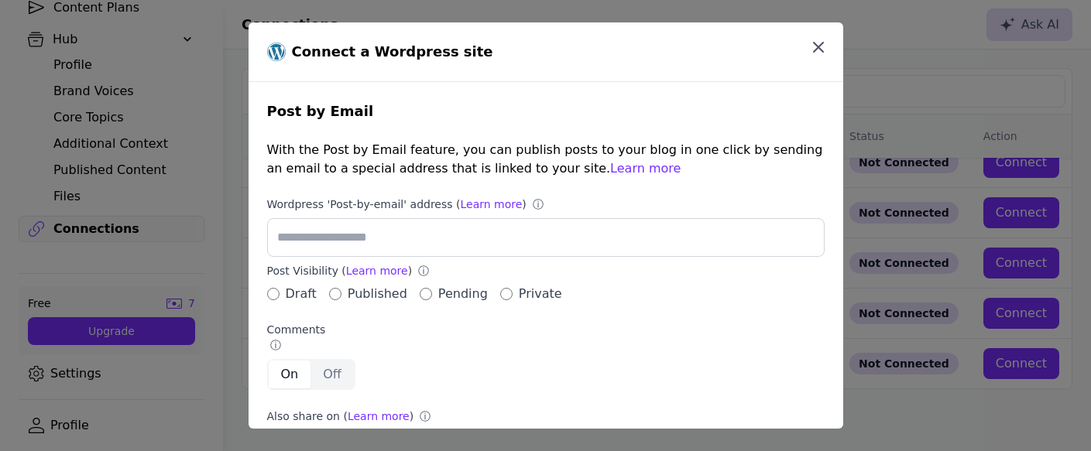
click at [822, 43] on icon "button" at bounding box center [818, 47] width 19 height 19
